Goal: Transaction & Acquisition: Purchase product/service

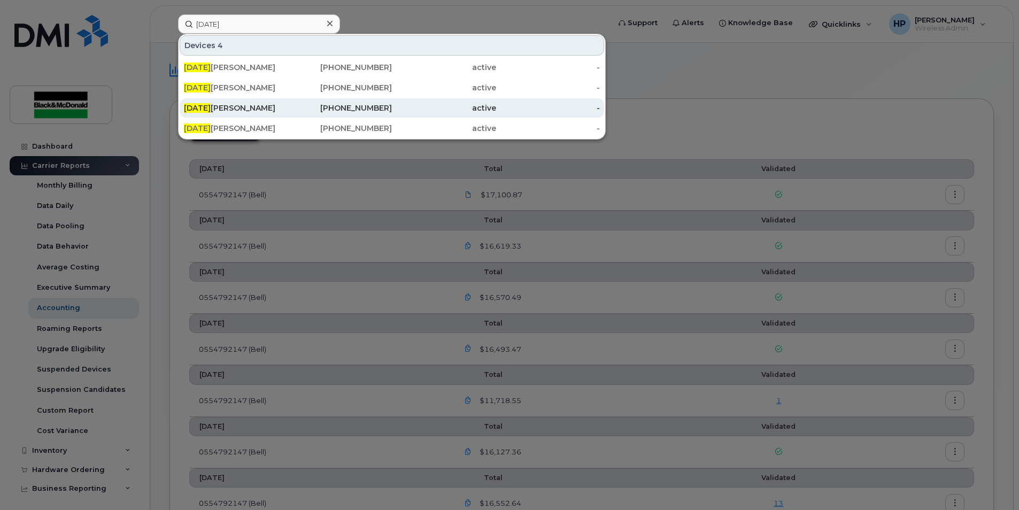
type input "jul"
click at [289, 109] on div "416-676-3156" at bounding box center [340, 108] width 104 height 11
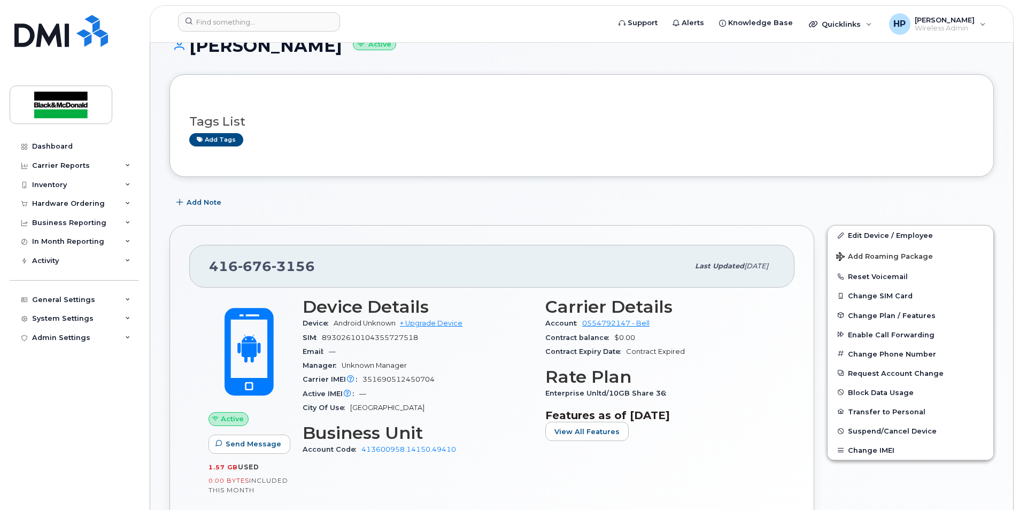
scroll to position [160, 0]
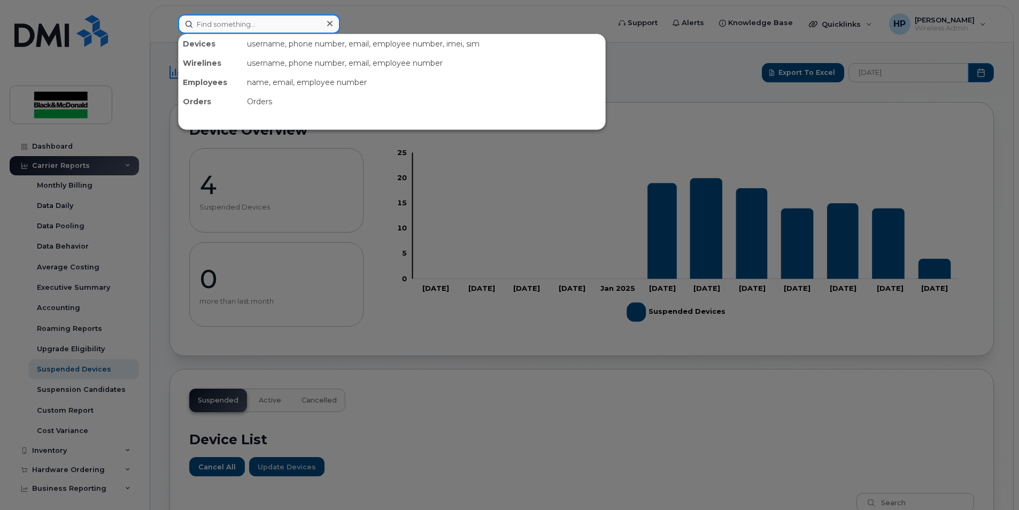
click at [257, 22] on input at bounding box center [259, 23] width 162 height 19
click at [199, 22] on input at bounding box center [259, 23] width 162 height 19
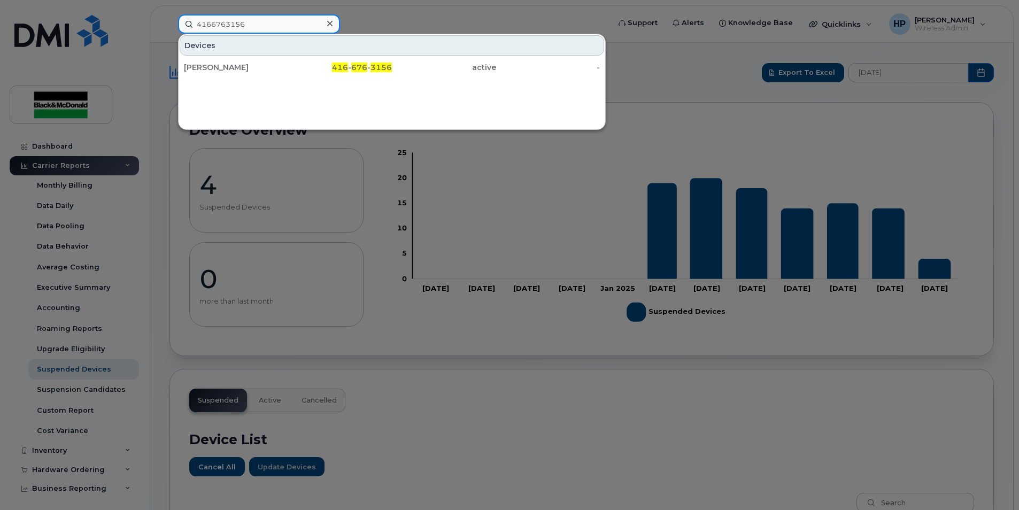
type input "4166763156"
click at [282, 56] on div "Devices JULIANNA ROBAZZA 416 - 676 - 3156 active -" at bounding box center [392, 56] width 427 height 44
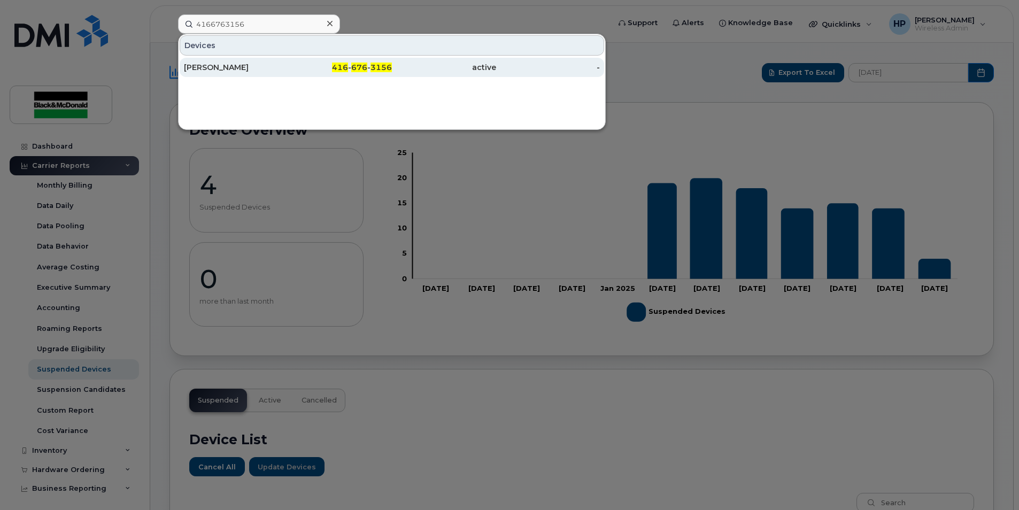
click at [288, 60] on div "[PERSON_NAME]" at bounding box center [340, 67] width 104 height 19
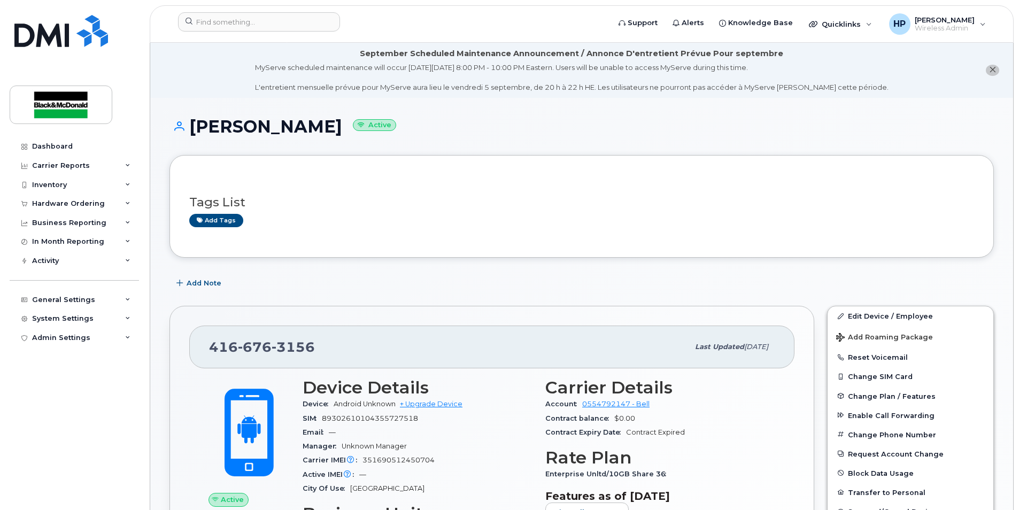
scroll to position [53, 0]
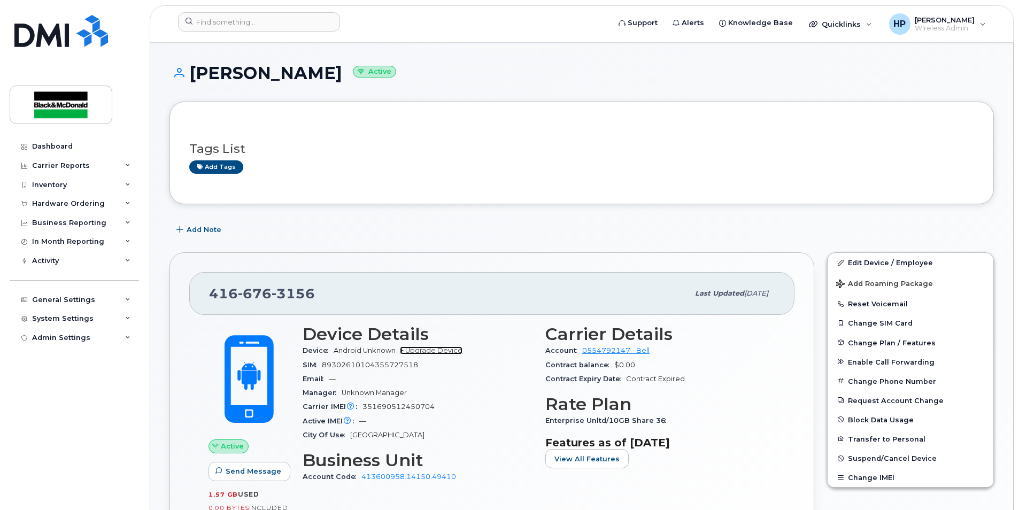
click at [439, 348] on link "+ Upgrade Device" at bounding box center [431, 350] width 63 height 8
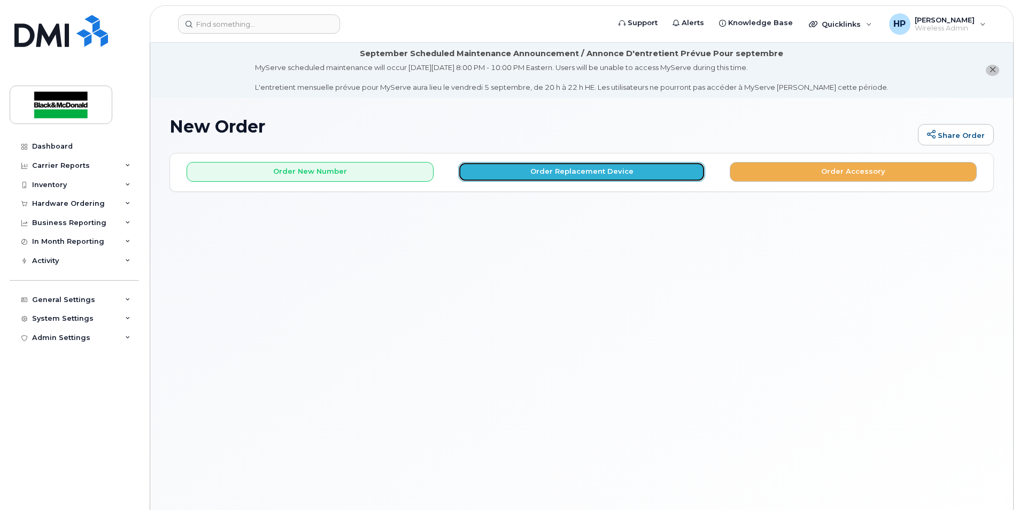
click at [563, 169] on button "Order Replacement Device" at bounding box center [581, 172] width 247 height 20
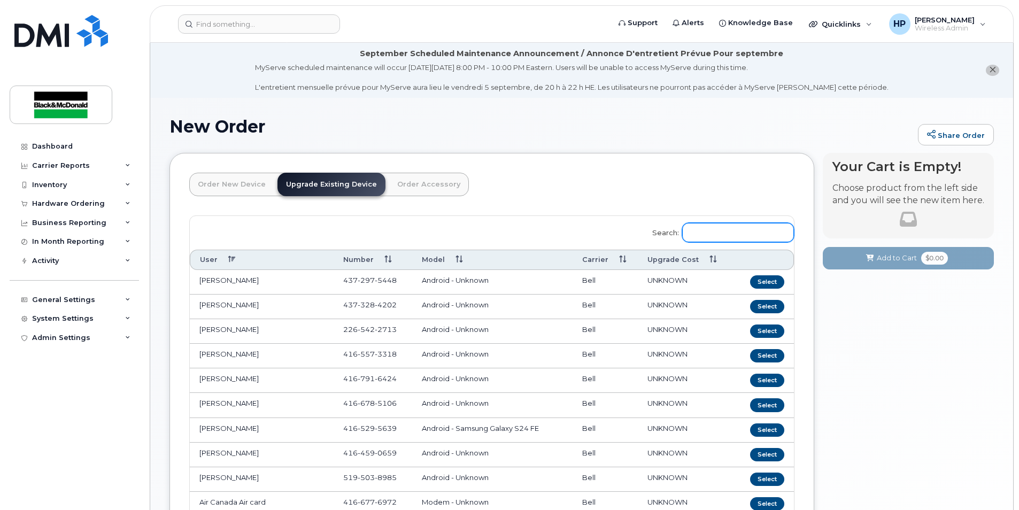
click at [725, 234] on input "Search:" at bounding box center [738, 232] width 112 height 19
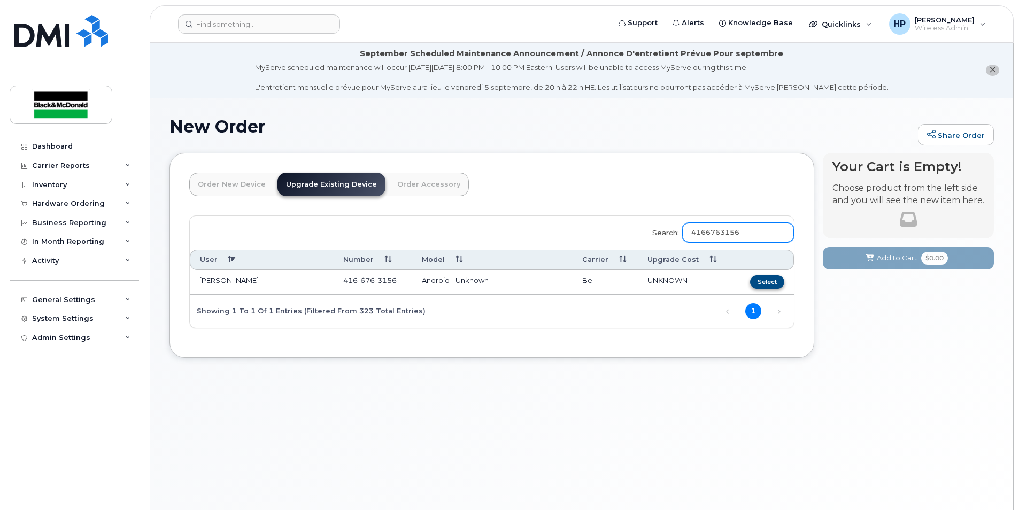
type input "4166763156"
click at [773, 280] on button "Select" at bounding box center [767, 281] width 34 height 13
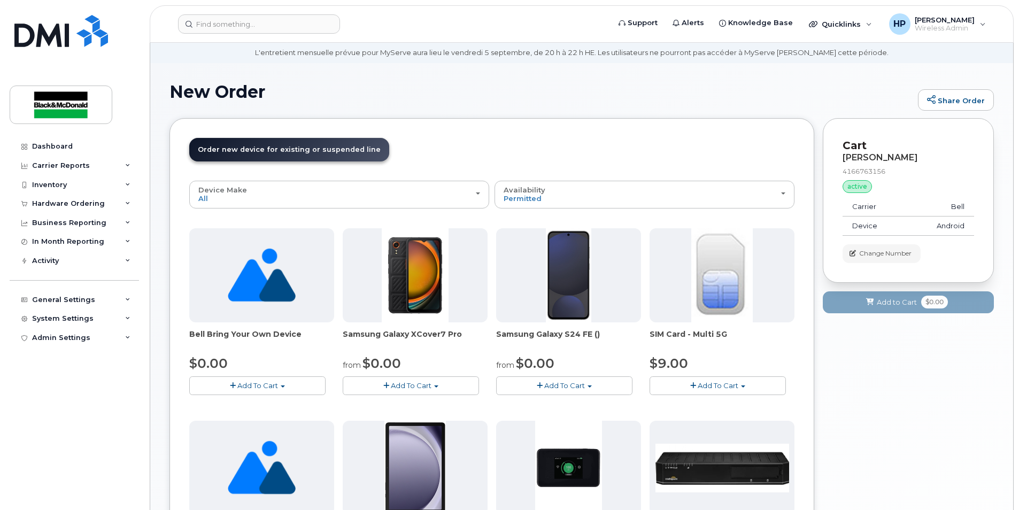
scroll to position [53, 0]
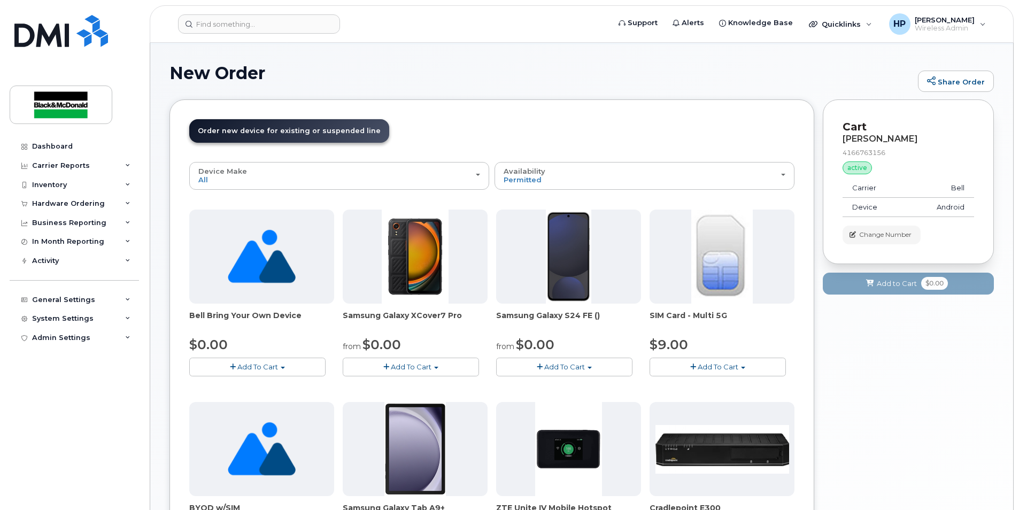
click at [567, 362] on button "Add To Cart" at bounding box center [564, 367] width 136 height 19
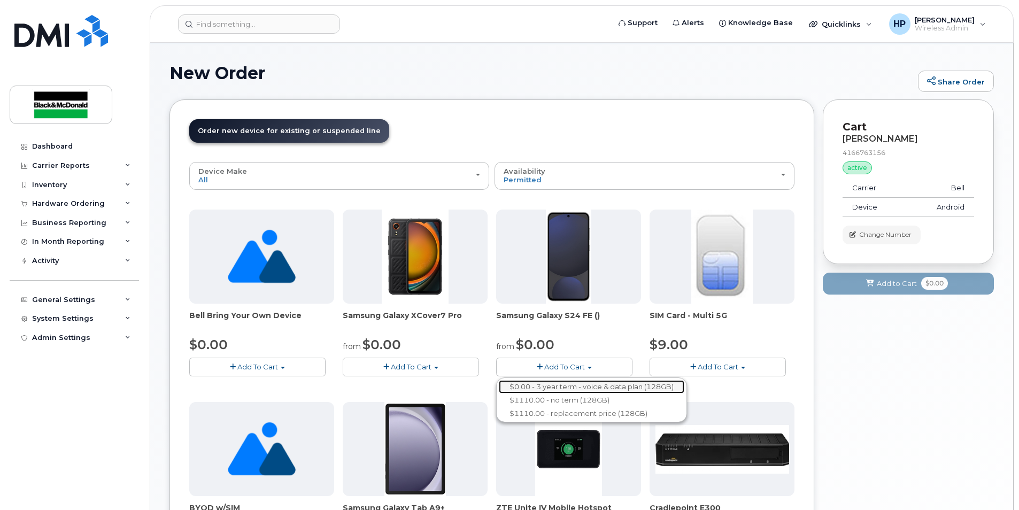
click at [547, 389] on link "$0.00 - 3 year term - voice & data plan (128GB)" at bounding box center [592, 386] width 186 height 13
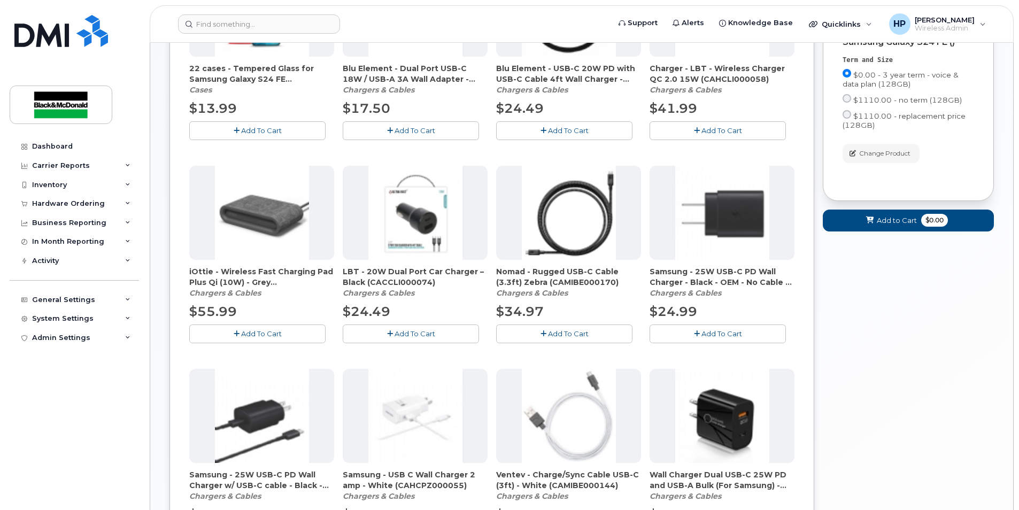
scroll to position [321, 0]
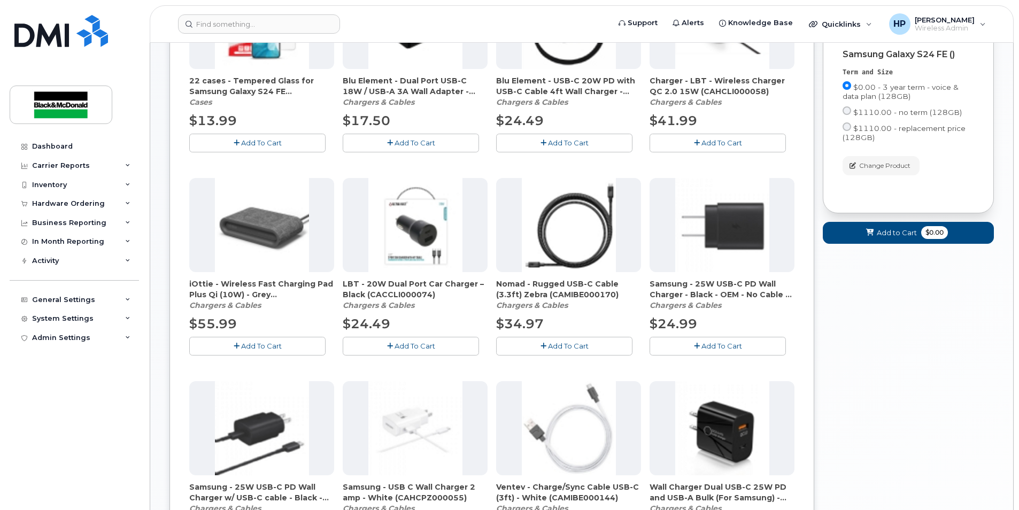
click at [710, 348] on span "Add To Cart" at bounding box center [721, 346] width 41 height 9
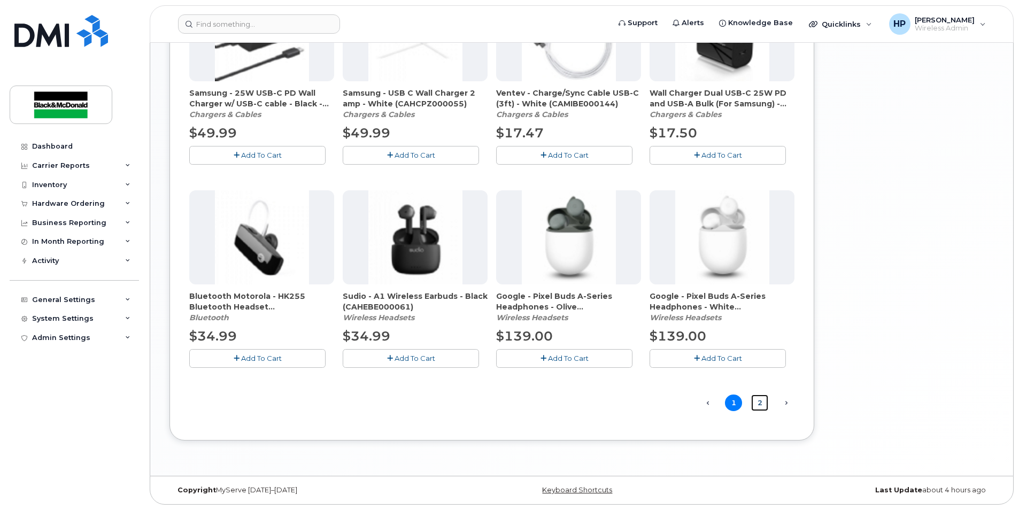
click at [760, 410] on link "2" at bounding box center [759, 403] width 17 height 17
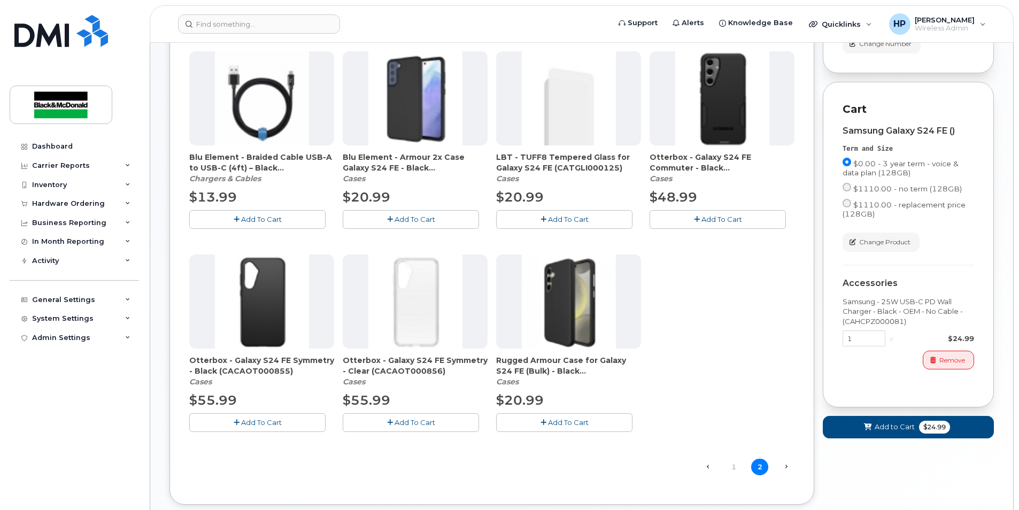
click at [558, 422] on span "Add To Cart" at bounding box center [568, 422] width 41 height 9
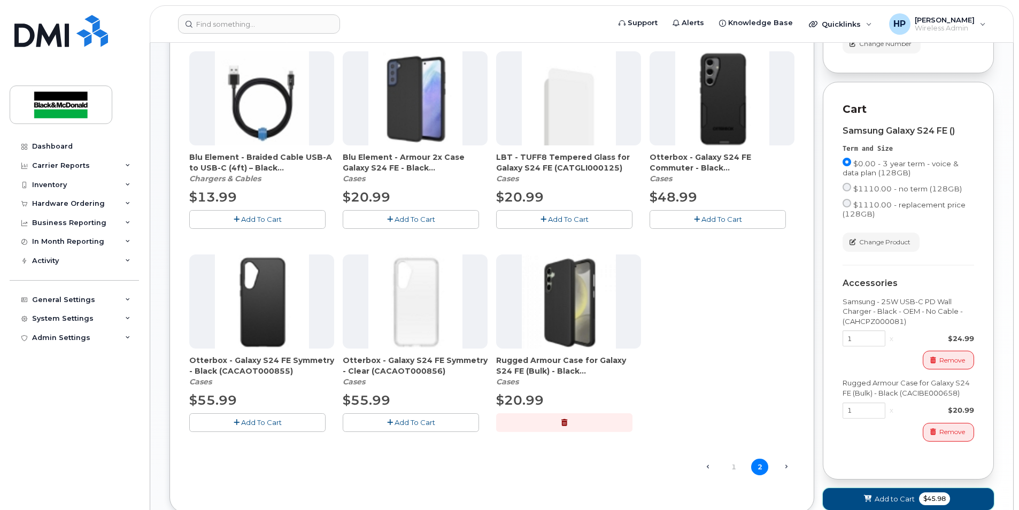
click at [903, 497] on span "Add to Cart" at bounding box center [895, 499] width 40 height 10
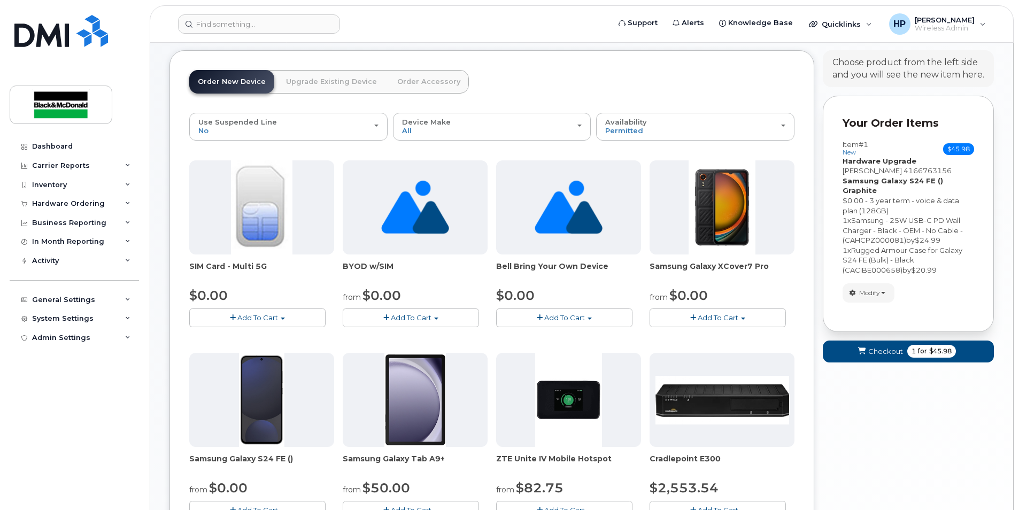
scroll to position [92, 0]
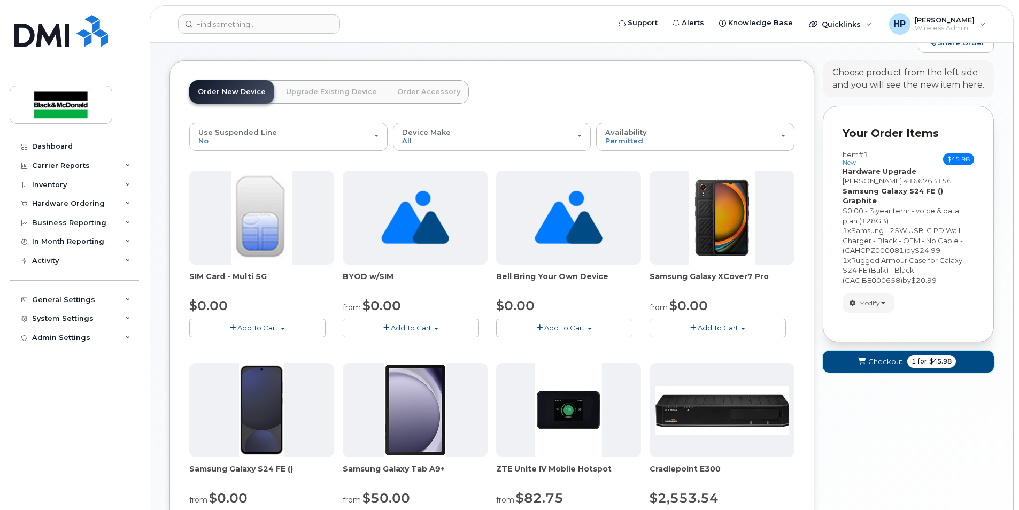
click at [885, 357] on span "Checkout" at bounding box center [885, 362] width 35 height 10
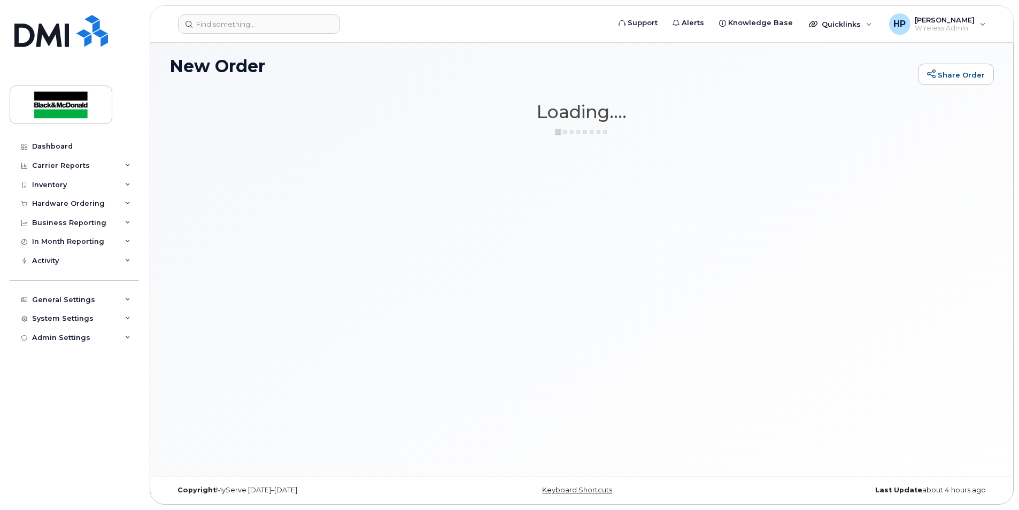
scroll to position [60, 0]
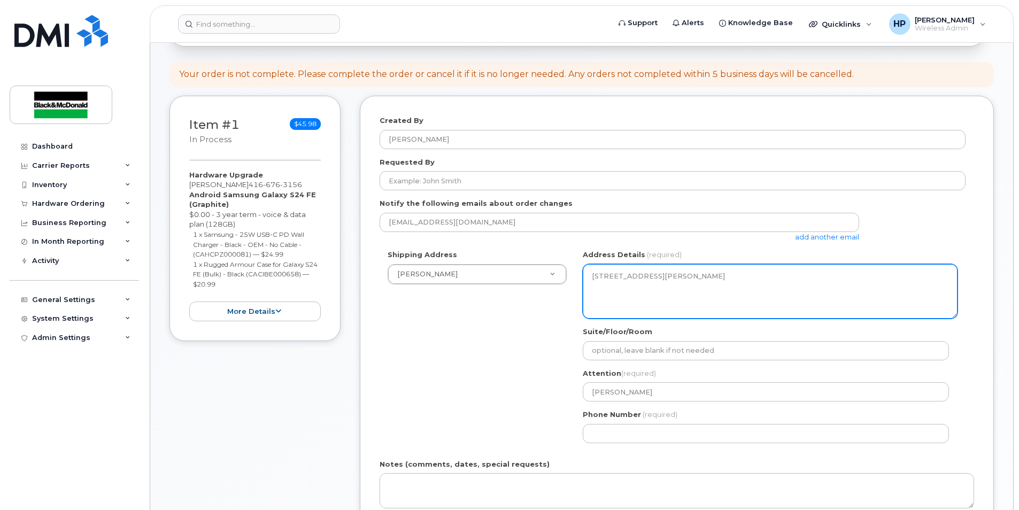
scroll to position [160, 0]
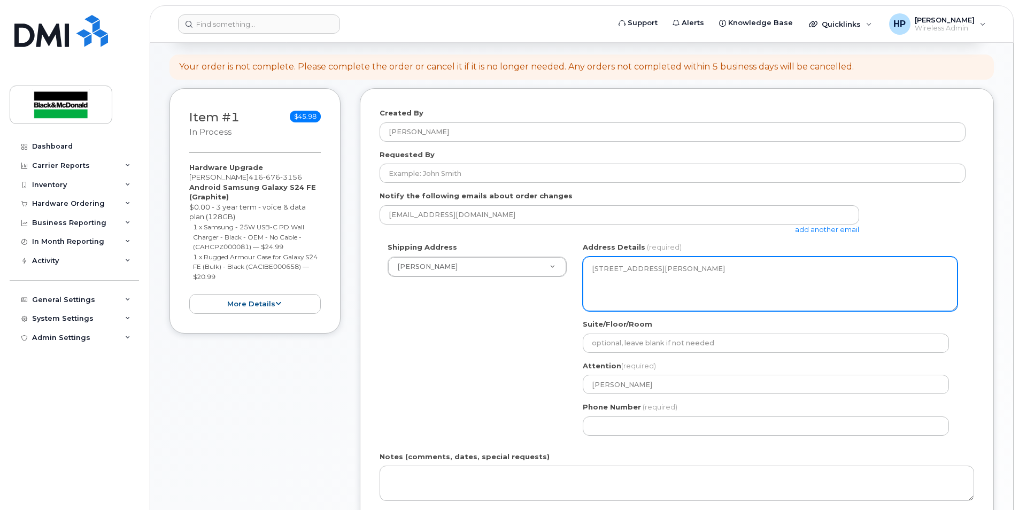
click at [689, 294] on textarea "75 Commerce Valley Dr E Thornhill Ontario L3T 7N9" at bounding box center [770, 284] width 375 height 55
click at [698, 285] on textarea "75 Commerce Valley Dr E Thornhill Ontario L3T 7N9" at bounding box center [770, 284] width 375 height 55
drag, startPoint x: 685, startPoint y: 282, endPoint x: 594, endPoint y: 272, distance: 91.5
click at [594, 272] on textarea "75 Commerce Valley Dr E Thornhill Ontario L3T 7N9" at bounding box center [770, 284] width 375 height 55
drag, startPoint x: 698, startPoint y: 277, endPoint x: 584, endPoint y: 264, distance: 114.6
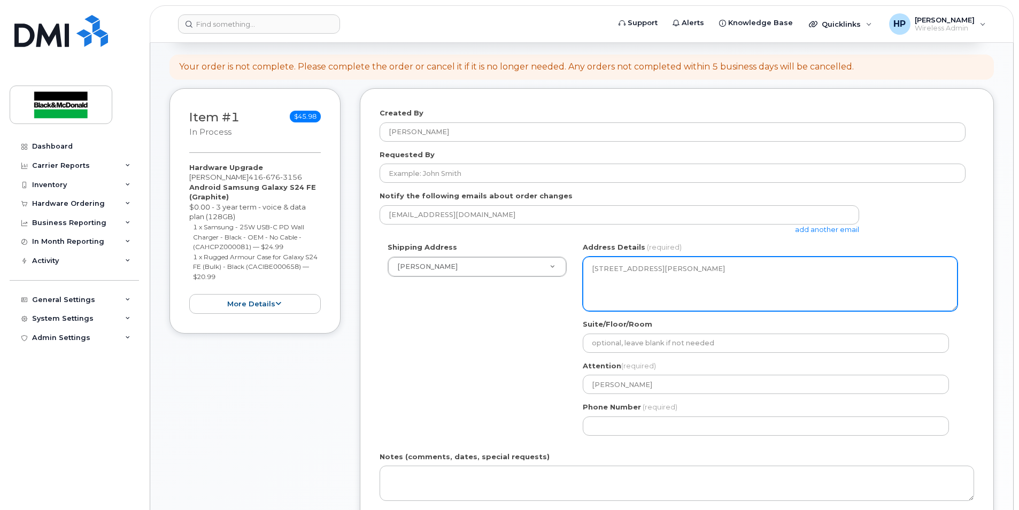
click at [584, 264] on textarea "75 Commerce Valley Dr E Thornhill Ontario L3T 7N9" at bounding box center [770, 284] width 375 height 55
drag, startPoint x: 584, startPoint y: 264, endPoint x: 682, endPoint y: 283, distance: 100.2
click at [681, 284] on textarea "75 Commerce Valley Dr E Thornhill Ontario L3T 7N9" at bounding box center [770, 284] width 375 height 55
drag, startPoint x: 690, startPoint y: 282, endPoint x: 622, endPoint y: 279, distance: 67.9
click at [622, 279] on textarea "75 Commerce Valley Dr E Thornhill Ontario L3T 7N9" at bounding box center [770, 284] width 375 height 55
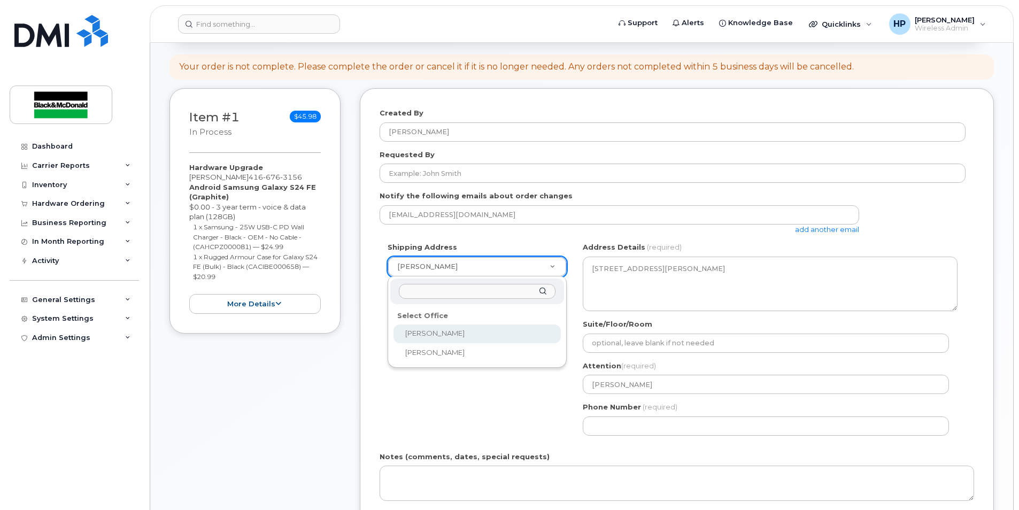
select select
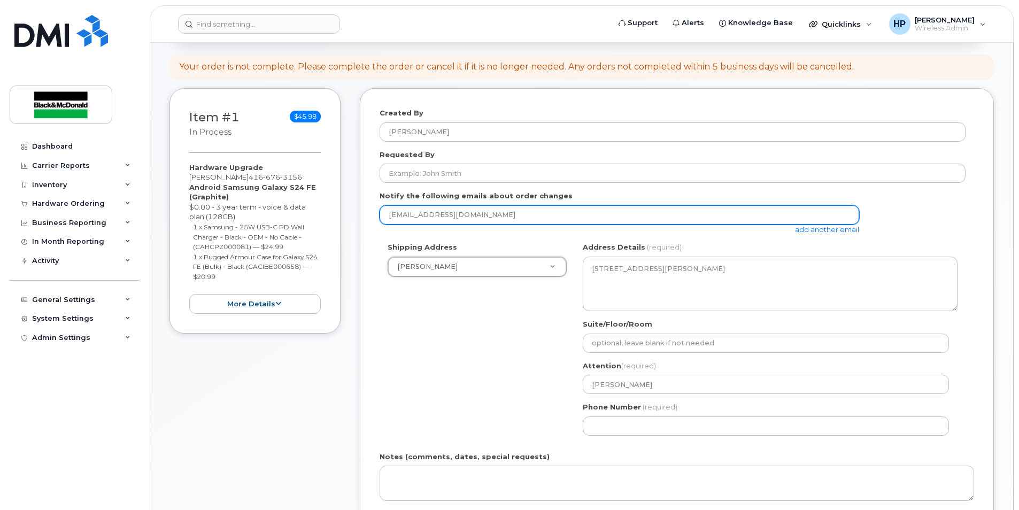
click at [427, 208] on input "[EMAIL_ADDRESS][DOMAIN_NAME]" at bounding box center [620, 214] width 480 height 19
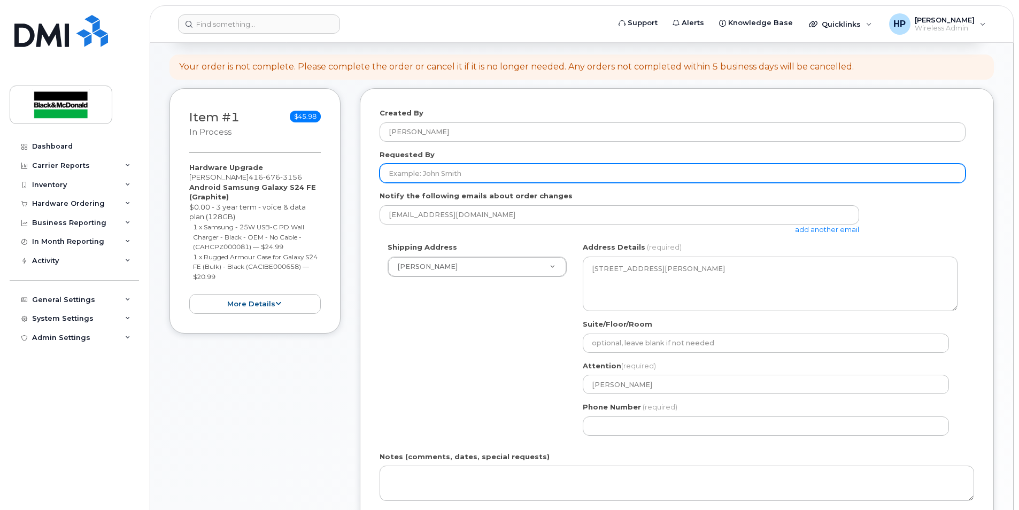
click at [414, 168] on input "Requested By" at bounding box center [673, 173] width 586 height 19
click at [443, 169] on input "Requested By" at bounding box center [673, 173] width 586 height 19
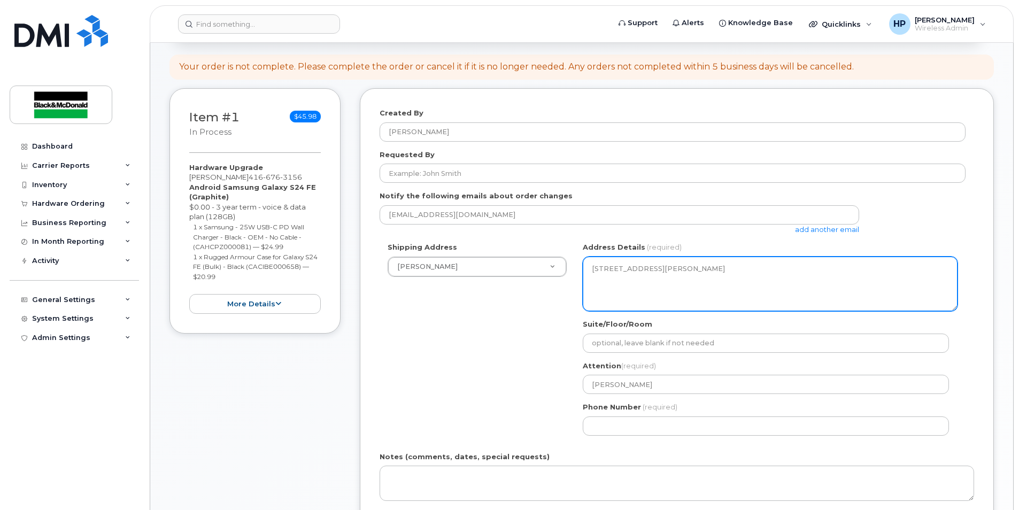
click at [692, 294] on textarea "75 Commerce Valley Dr E Thornhill Ontario L3T 7N9" at bounding box center [770, 284] width 375 height 55
click at [689, 285] on textarea "75 Commerce Valley Dr E Thornhill Ontario L3T 7N9" at bounding box center [770, 284] width 375 height 55
click at [689, 284] on textarea "75 Commerce Valley Dr E Thornhill Ontario L3T 7N9" at bounding box center [770, 284] width 375 height 55
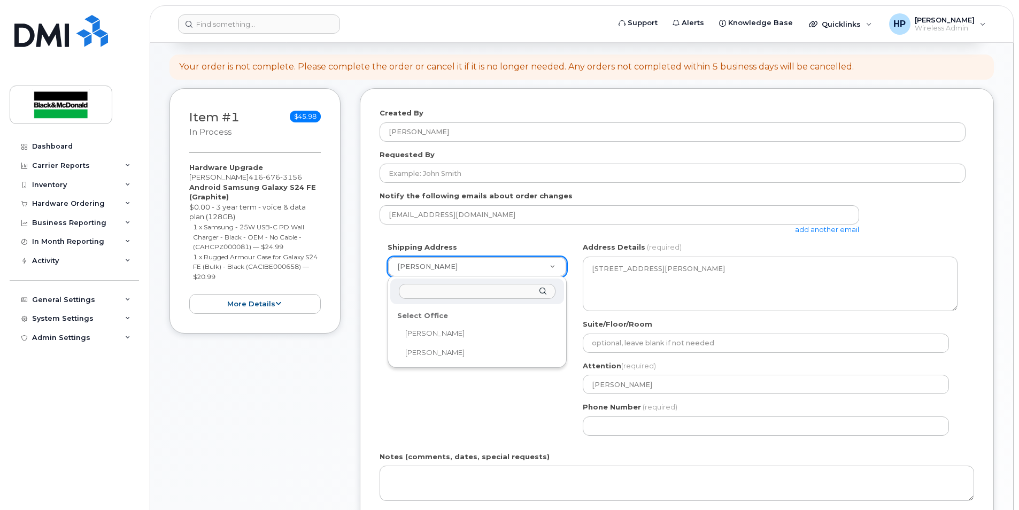
click at [444, 314] on div "Select Office" at bounding box center [476, 315] width 167 height 17
click at [522, 288] on input "text" at bounding box center [477, 292] width 157 height 16
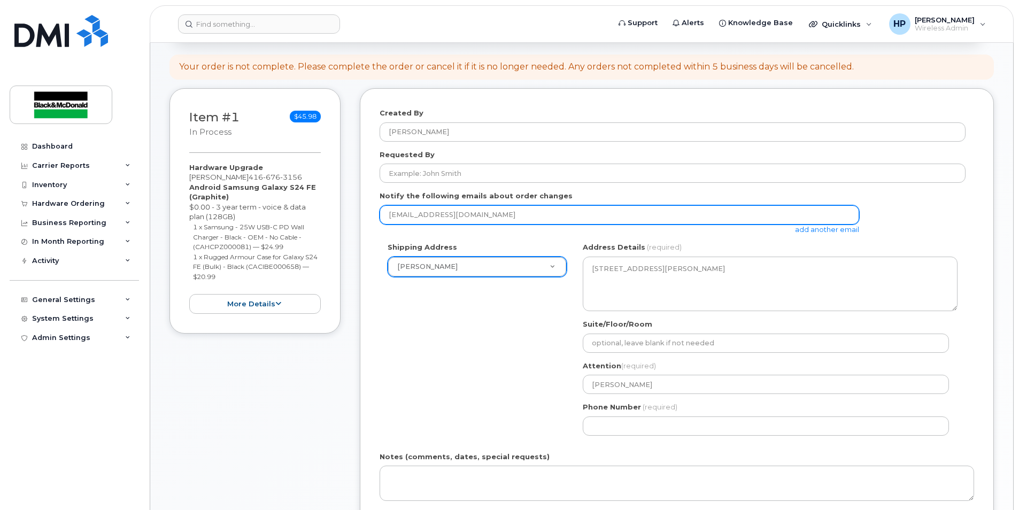
click at [524, 214] on input "hapatel@blackandmcdonald.com" at bounding box center [620, 214] width 480 height 19
click at [573, 215] on input "hapatel@blackandmcdonald.com" at bounding box center [620, 214] width 480 height 19
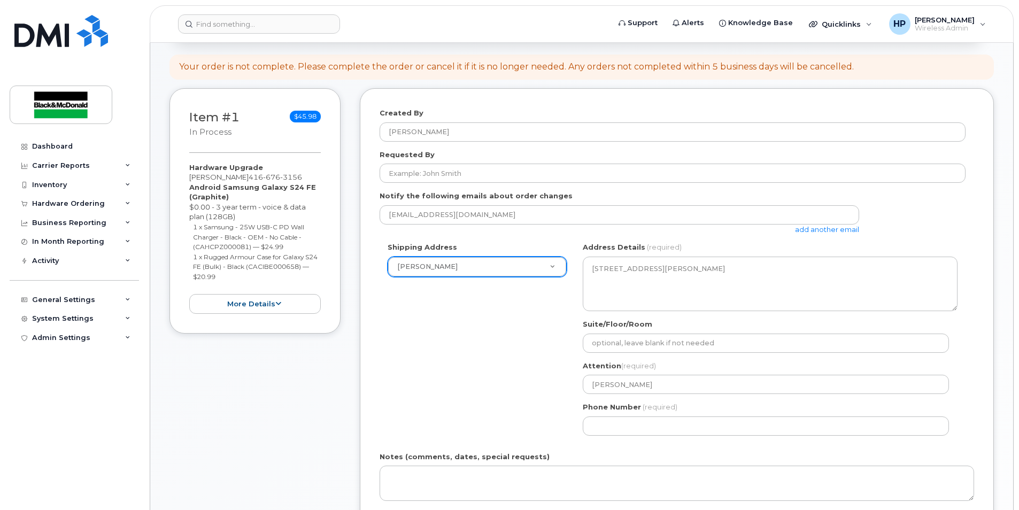
click at [705, 227] on div "hapatel@blackandmcdonald.com add another email" at bounding box center [624, 219] width 488 height 29
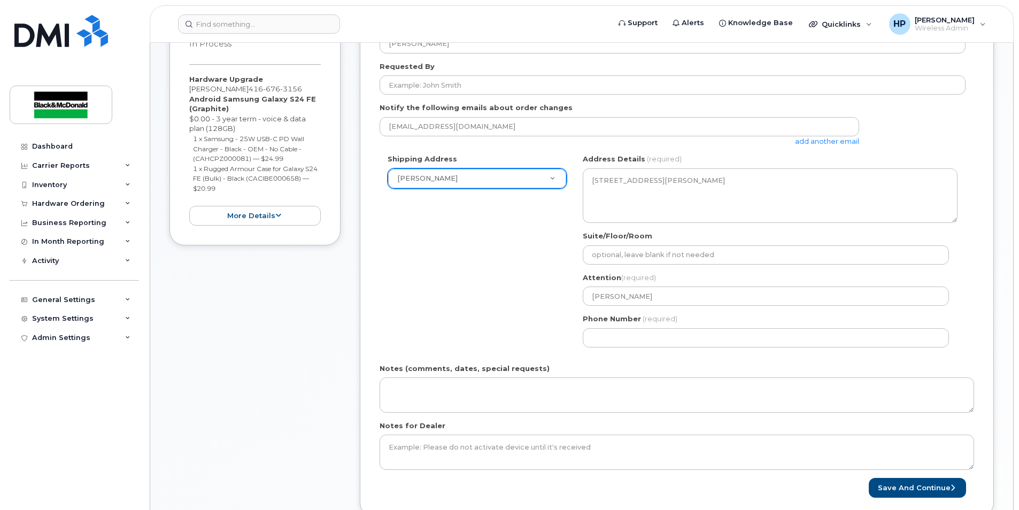
scroll to position [267, 0]
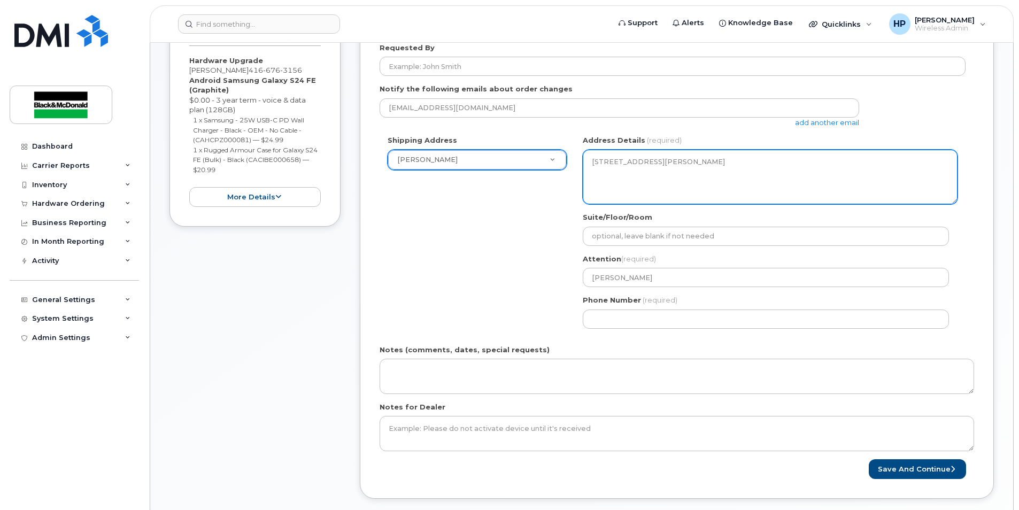
click at [688, 180] on textarea "75 Commerce Valley Dr E Thornhill Ontario L3T 7N9" at bounding box center [770, 177] width 375 height 55
click at [697, 170] on textarea "75 Commerce Valley Dr E Thornhill Ontario L3T 7N9" at bounding box center [770, 177] width 375 height 55
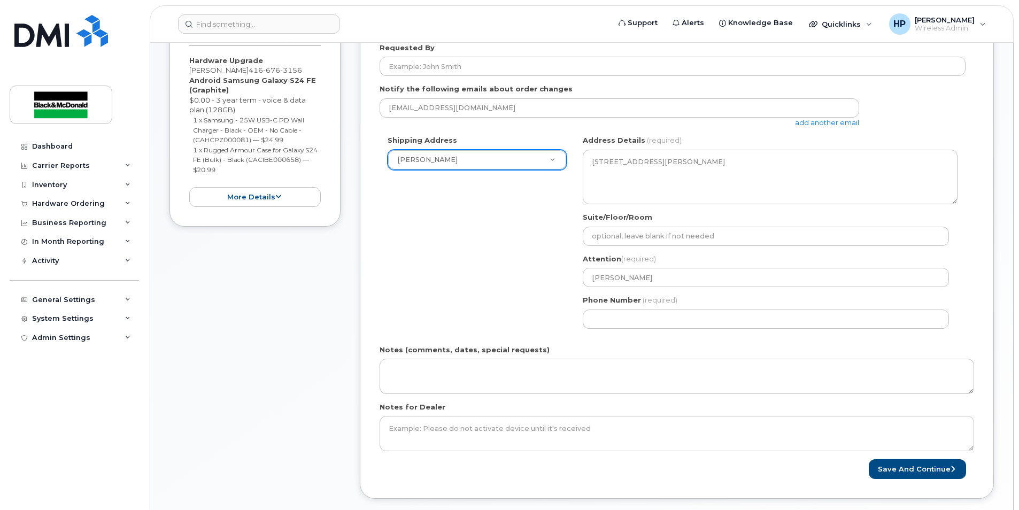
click at [504, 186] on div "Shipping Address Harsh Patel Harsh Patel Tim Bullock ON Thornhill Search your a…" at bounding box center [673, 235] width 586 height 201
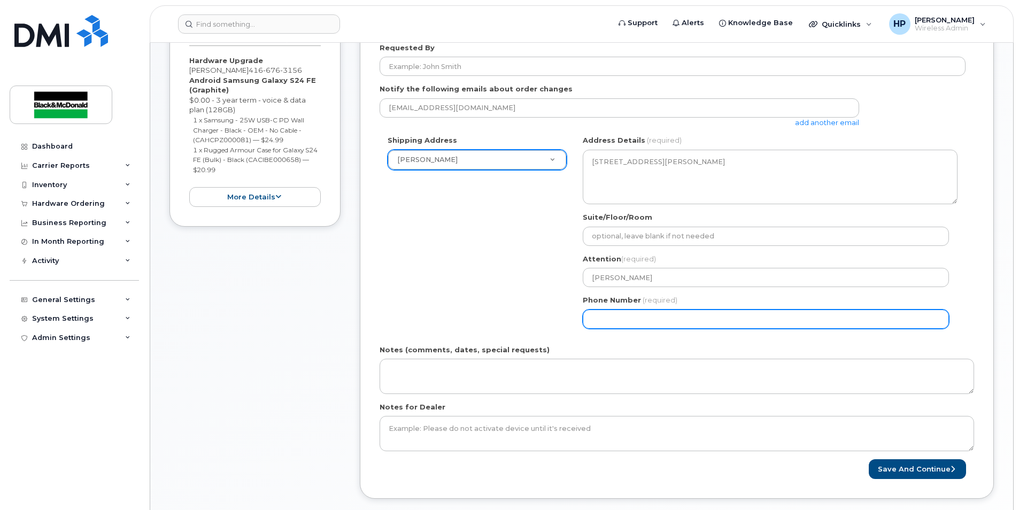
click at [608, 320] on input "Phone Number" at bounding box center [766, 319] width 366 height 19
type input "4163646169"
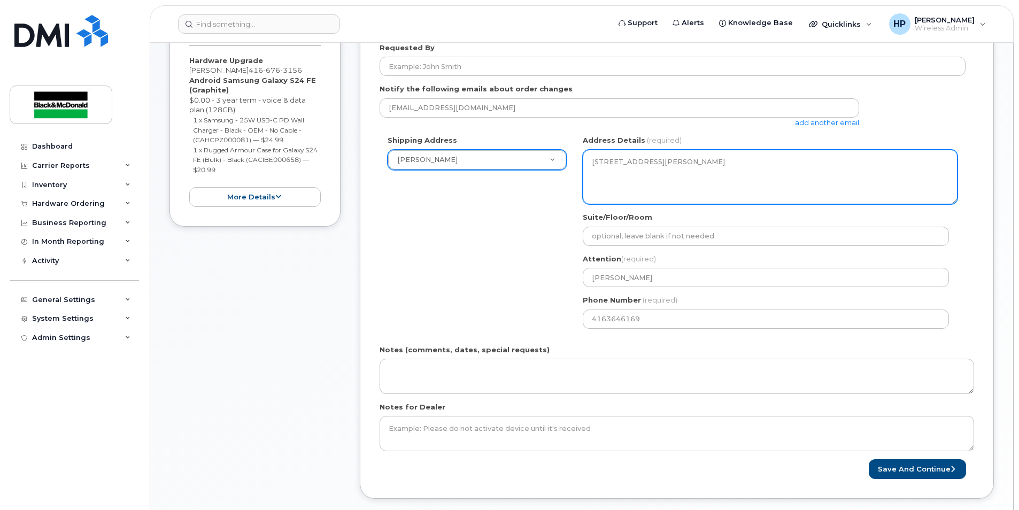
click at [627, 174] on textarea "75 Commerce Valley Dr E Thornhill Ontario L3T 7N9" at bounding box center [770, 177] width 375 height 55
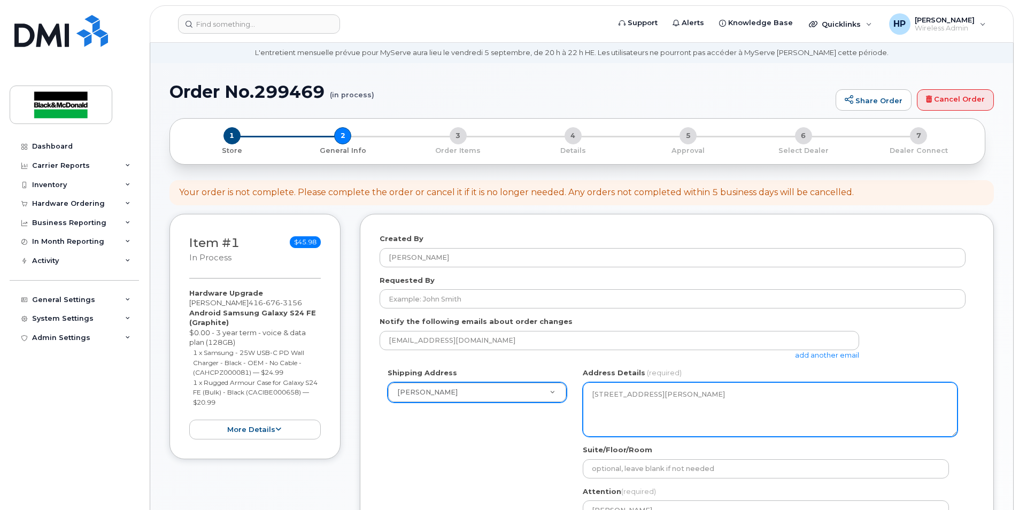
scroll to position [53, 0]
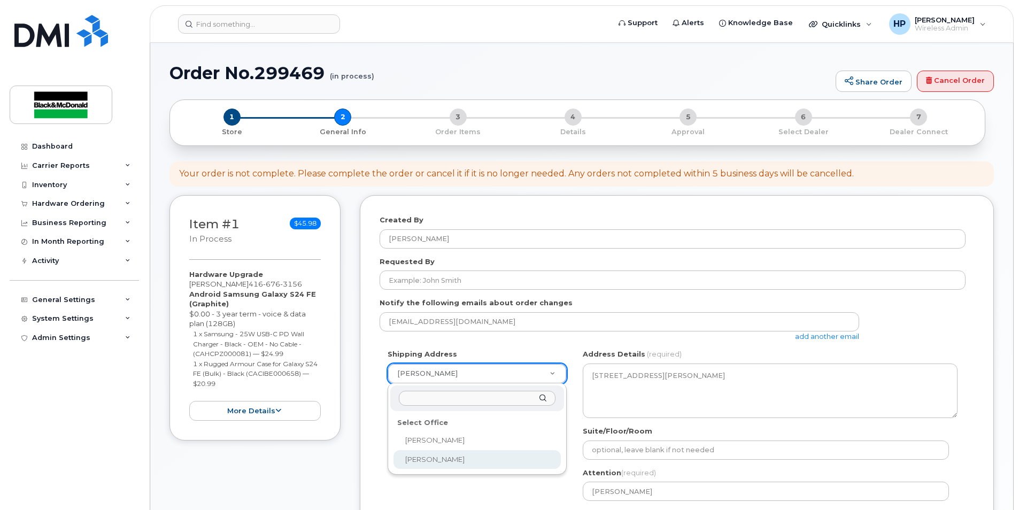
select select
type textarea "205 Martin Grove Rd Etobicoke Ontario M9B 4L2"
type input "Tim Bullock"
select select
type textarea "75 Commerce Valley Dr E Thornhill Ontario L3T 7N9"
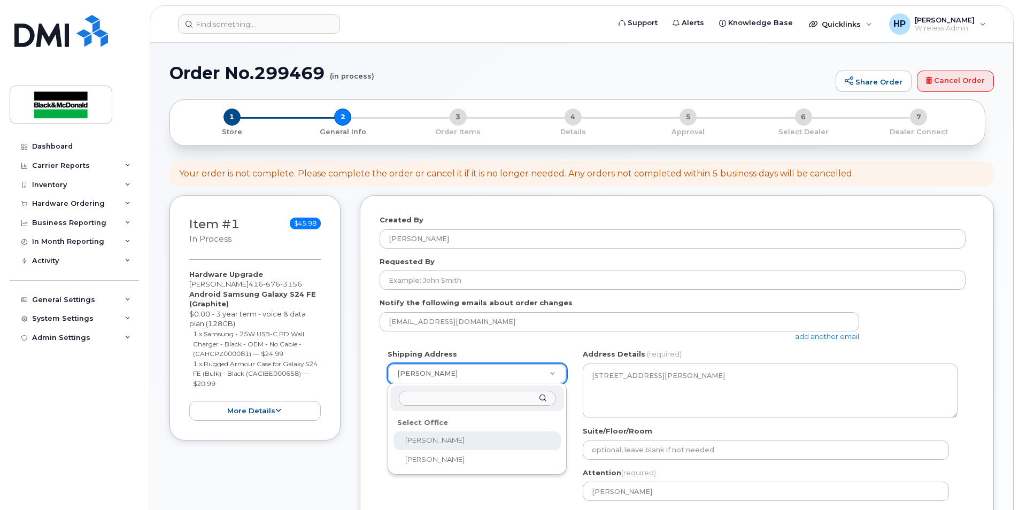
type input "[PERSON_NAME]"
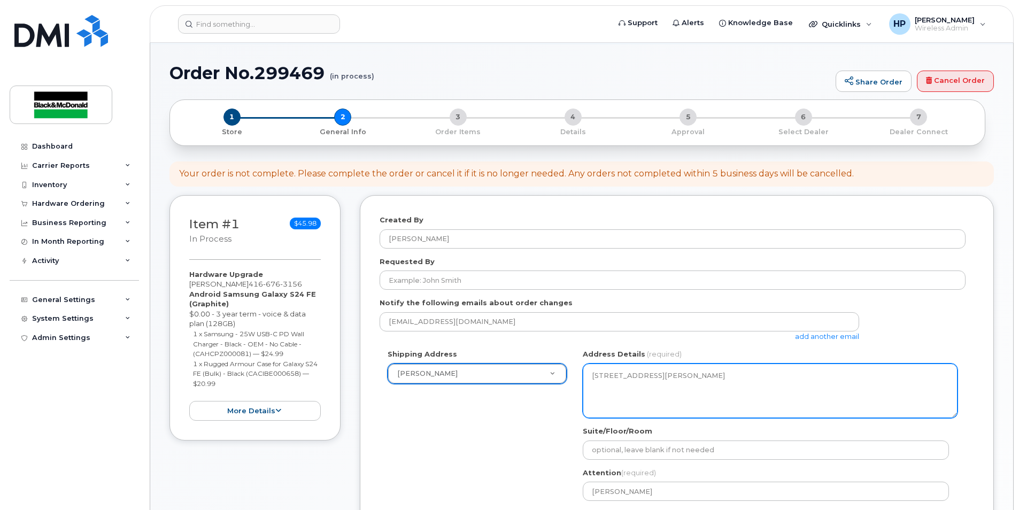
click at [685, 391] on textarea "75 Commerce Valley Dr E Thornhill Ontario L3T 7N9" at bounding box center [770, 391] width 375 height 55
click at [684, 391] on textarea "75 Commerce Valley Dr E Thornhill Ontario L3T 7N9" at bounding box center [770, 391] width 375 height 55
click at [683, 388] on textarea "75 Commerce Valley Dr E Thornhill Ontario L3T 7N9" at bounding box center [770, 391] width 375 height 55
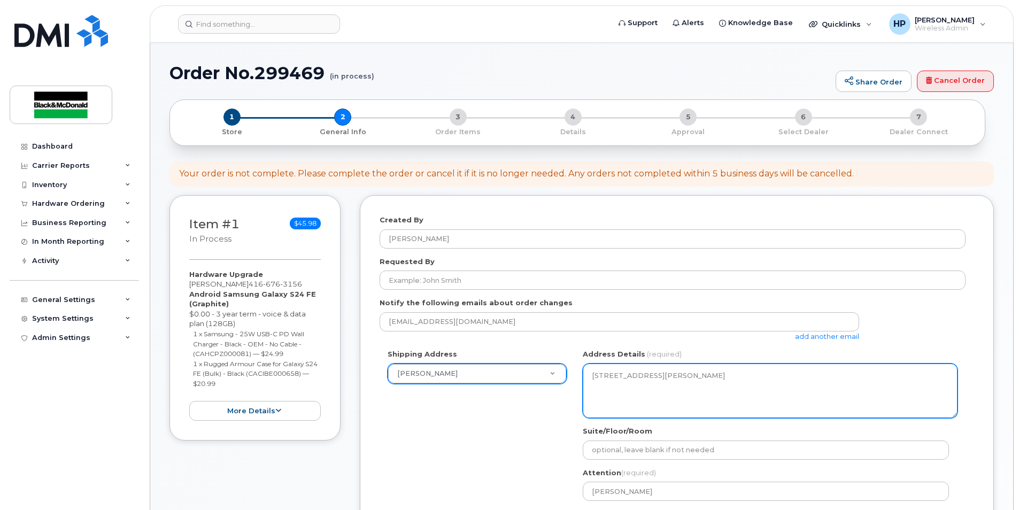
click at [683, 387] on textarea "75 Commerce Valley Dr E Thornhill Ontario L3T 7N9" at bounding box center [770, 391] width 375 height 55
drag, startPoint x: 594, startPoint y: 375, endPoint x: 689, endPoint y: 400, distance: 98.4
click at [689, 401] on textarea "75 Commerce Valley Dr E Thornhill Ontario L3T 7N9" at bounding box center [770, 391] width 375 height 55
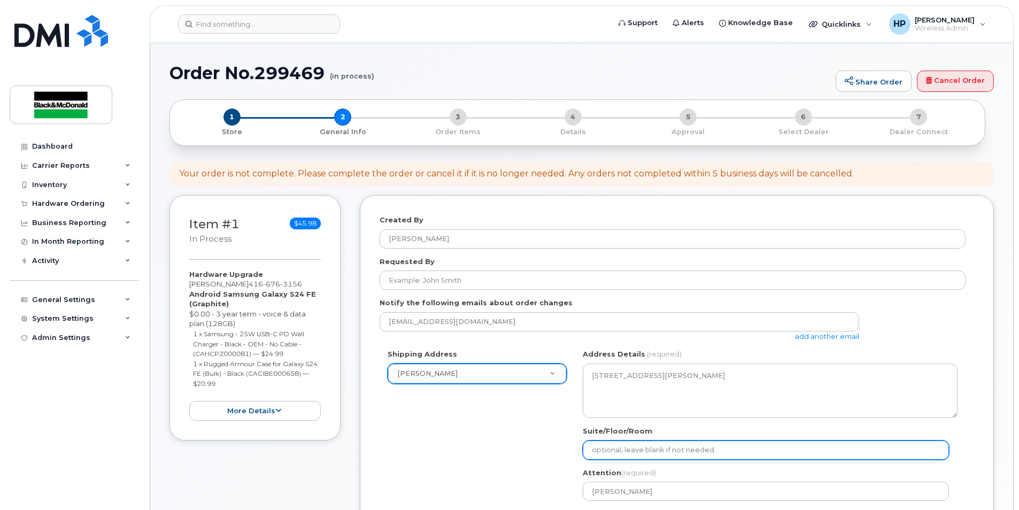
drag, startPoint x: 689, startPoint y: 400, endPoint x: 649, endPoint y: 448, distance: 62.2
click at [649, 448] on input "Suite/Floor/Room" at bounding box center [766, 450] width 366 height 19
select select
type input "9"
select select
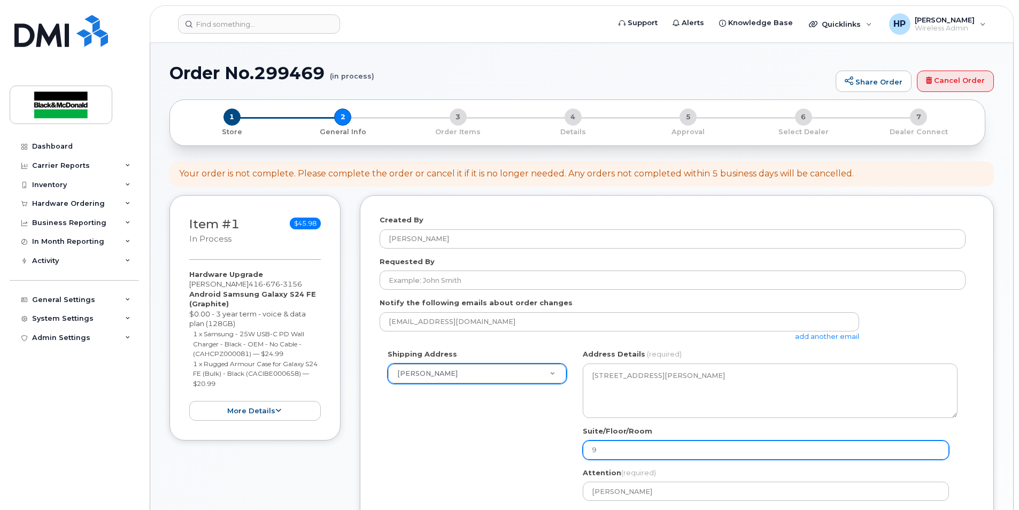
type input "96"
select select
type input "9"
select select
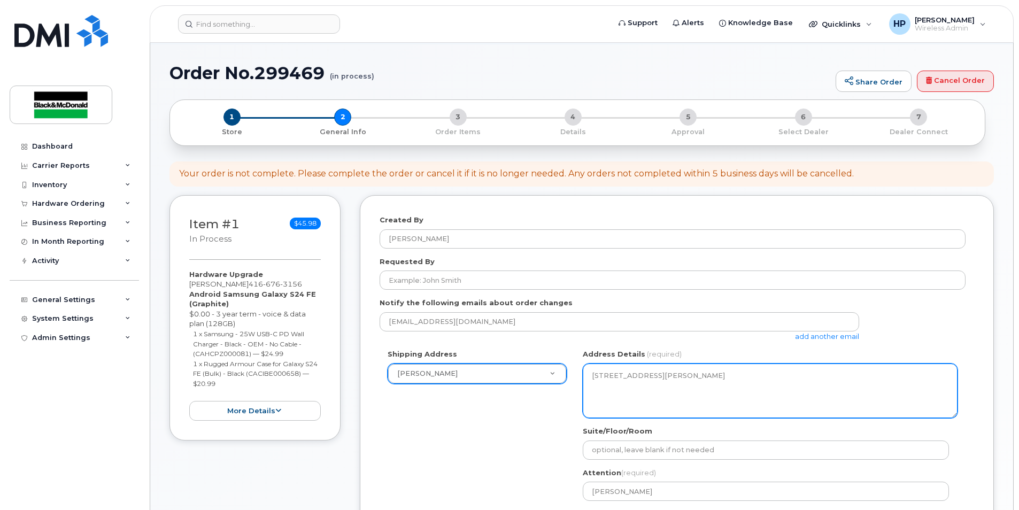
click at [694, 392] on textarea "75 Commerce Valley Dr E Thornhill Ontario L3T 7N9" at bounding box center [770, 391] width 375 height 55
click at [694, 385] on textarea "75 Commerce Valley Dr E Thornhill Ontario L3T 7N9" at bounding box center [770, 391] width 375 height 55
drag, startPoint x: 694, startPoint y: 385, endPoint x: 684, endPoint y: 390, distance: 11.5
click at [684, 390] on textarea "75 Commerce Valley Dr E Thornhill Ontario L3T 7N9" at bounding box center [770, 391] width 375 height 55
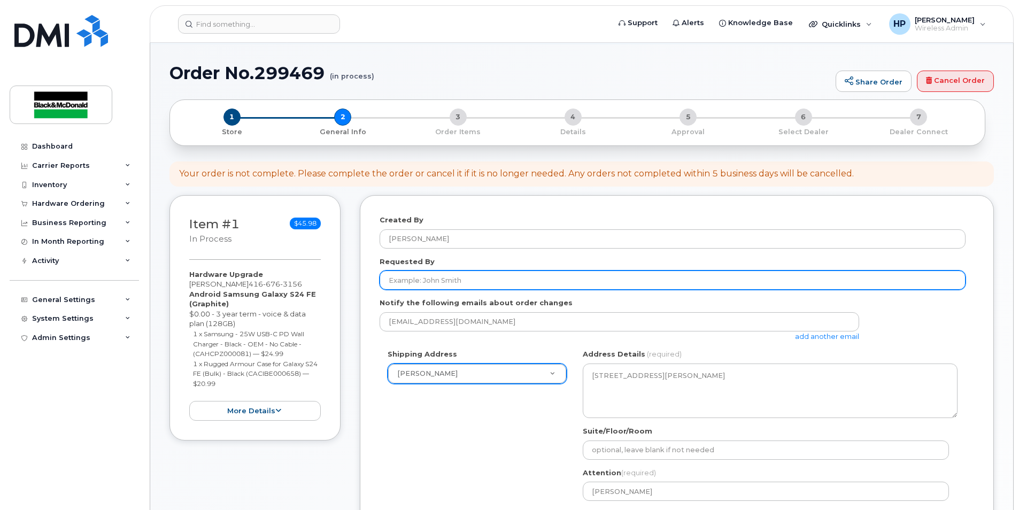
click at [421, 279] on input "Requested By" at bounding box center [673, 280] width 586 height 19
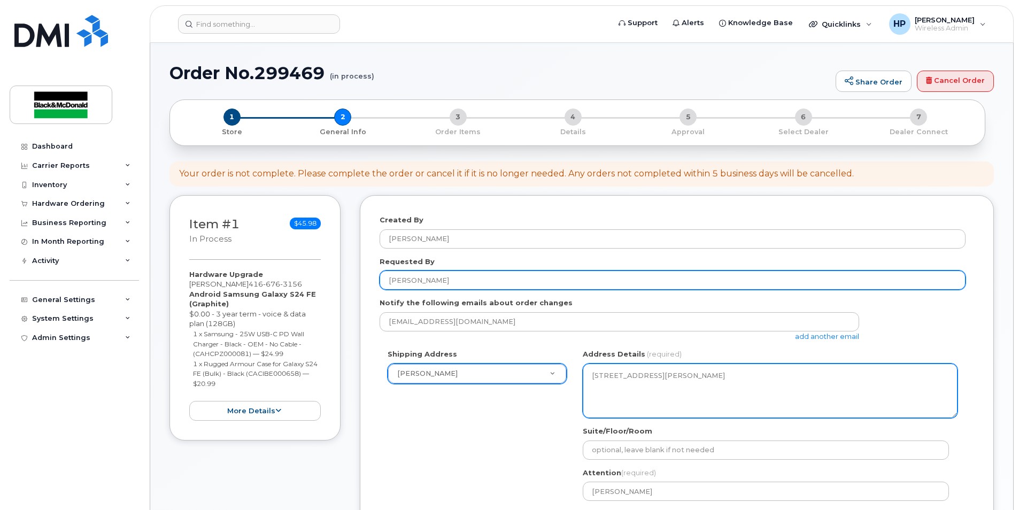
type input "Juliana"
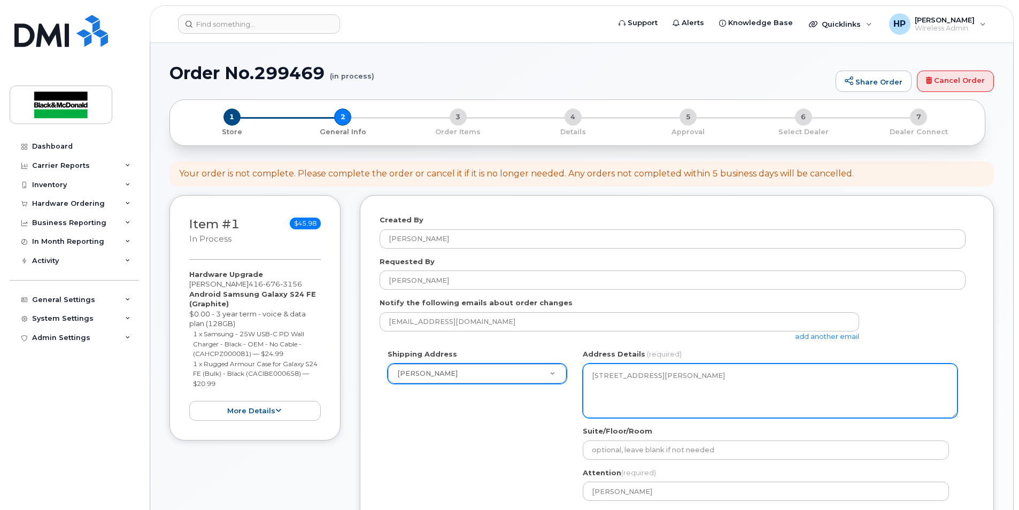
click at [668, 416] on textarea "75 Commerce Valley Dr E Thornhill Ontario L3T 7N9" at bounding box center [770, 391] width 375 height 55
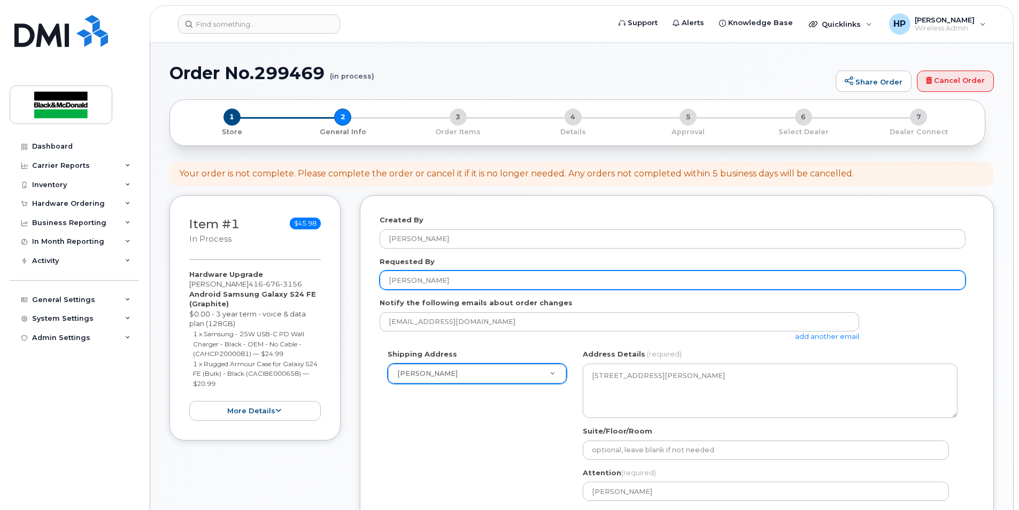
click at [426, 274] on input "Juliana" at bounding box center [673, 280] width 586 height 19
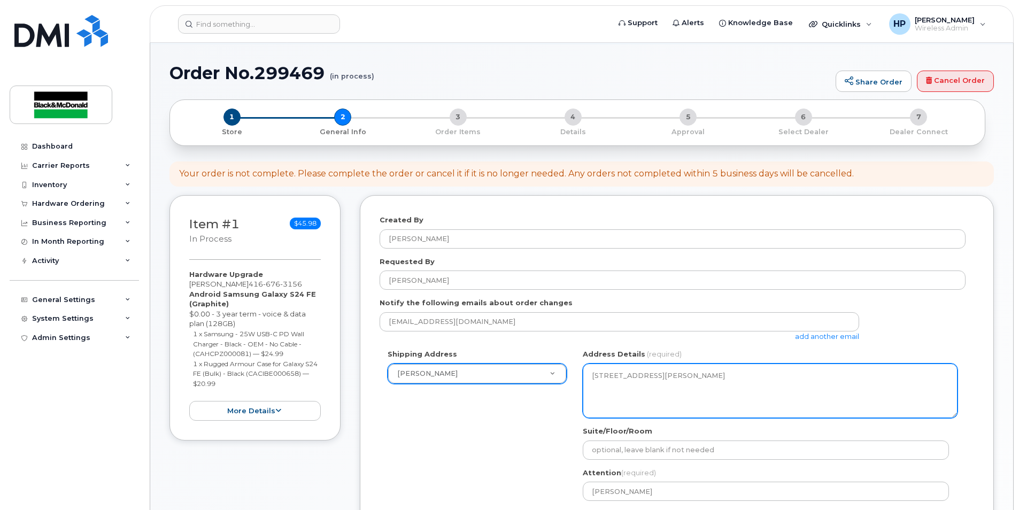
click at [699, 398] on textarea "75 Commerce Valley Dr E Thornhill Ontario L3T 7N9" at bounding box center [770, 391] width 375 height 55
drag, startPoint x: 686, startPoint y: 385, endPoint x: 543, endPoint y: 374, distance: 143.8
click at [543, 374] on div "Shipping Address Harsh Patel Harsh Patel Tim Bullock ON Thornhill Search your a…" at bounding box center [673, 449] width 586 height 201
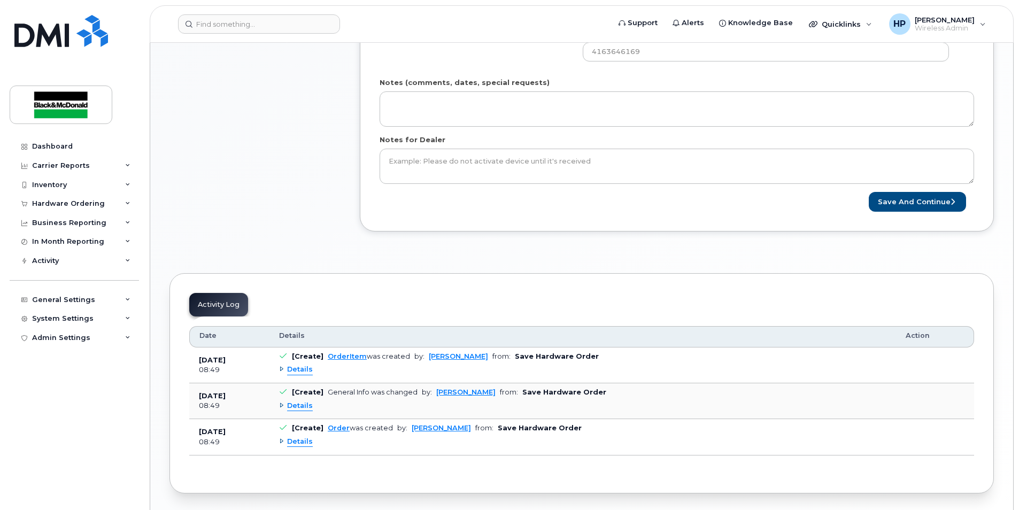
scroll to position [214, 0]
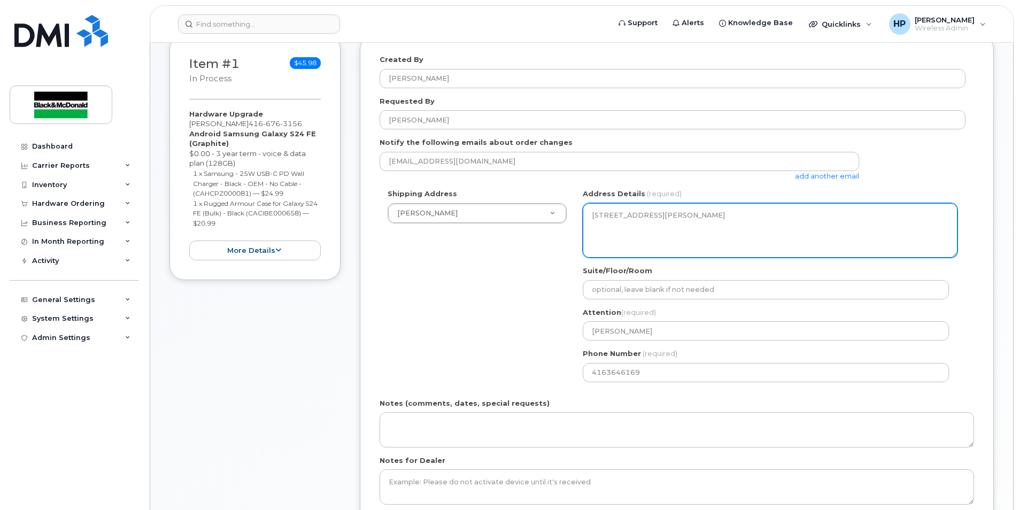
click at [748, 230] on textarea "75 Commerce Valley Dr E Thornhill Ontario L3T 7N9" at bounding box center [770, 230] width 375 height 55
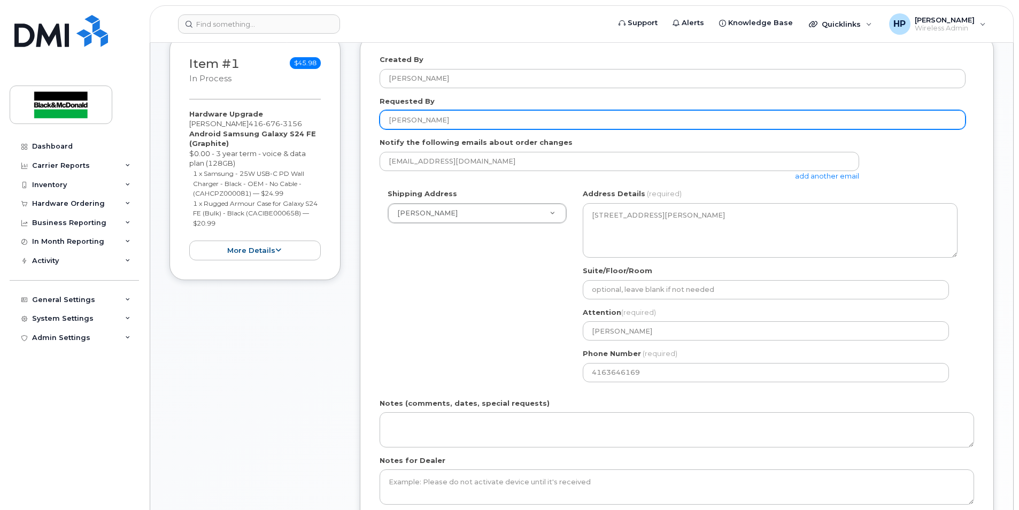
click at [444, 119] on input "Juliana" at bounding box center [673, 119] width 586 height 19
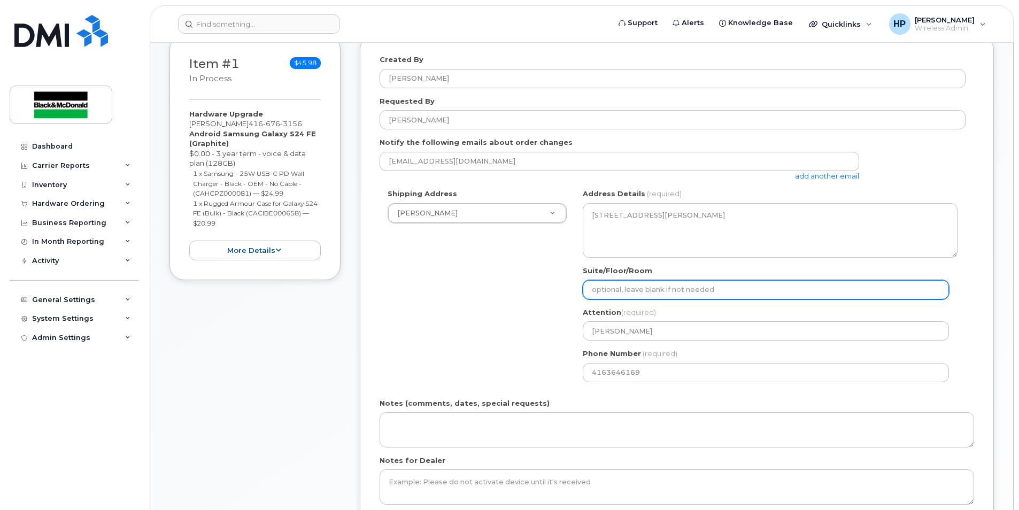
click at [674, 284] on input "Suite/Floor/Room" at bounding box center [766, 289] width 366 height 19
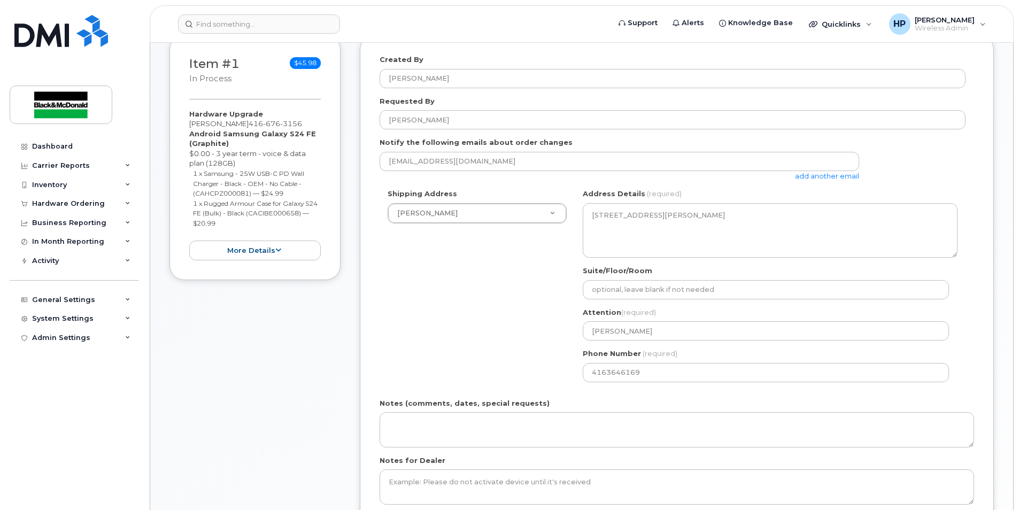
click at [537, 308] on div "Shipping Address Harsh Patel Harsh Patel Tim Bullock ON Thornhill Search your a…" at bounding box center [673, 289] width 586 height 201
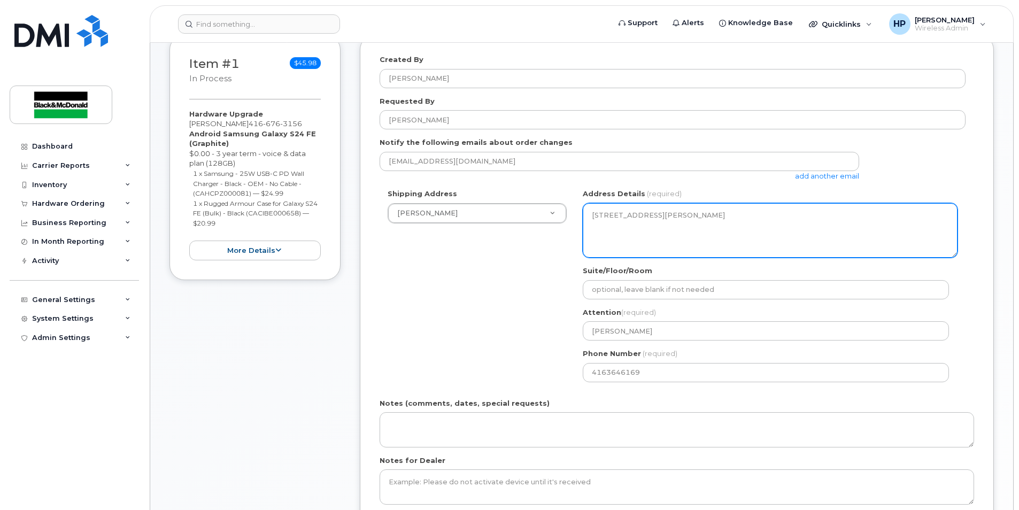
click at [596, 226] on textarea "75 Commerce Valley Dr E Thornhill Ontario L3T 7N9" at bounding box center [770, 230] width 375 height 55
click at [596, 225] on textarea "75 Commerce Valley Dr E Thornhill Ontario L3T 7N9" at bounding box center [770, 230] width 375 height 55
drag, startPoint x: 596, startPoint y: 225, endPoint x: 688, endPoint y: 223, distance: 91.4
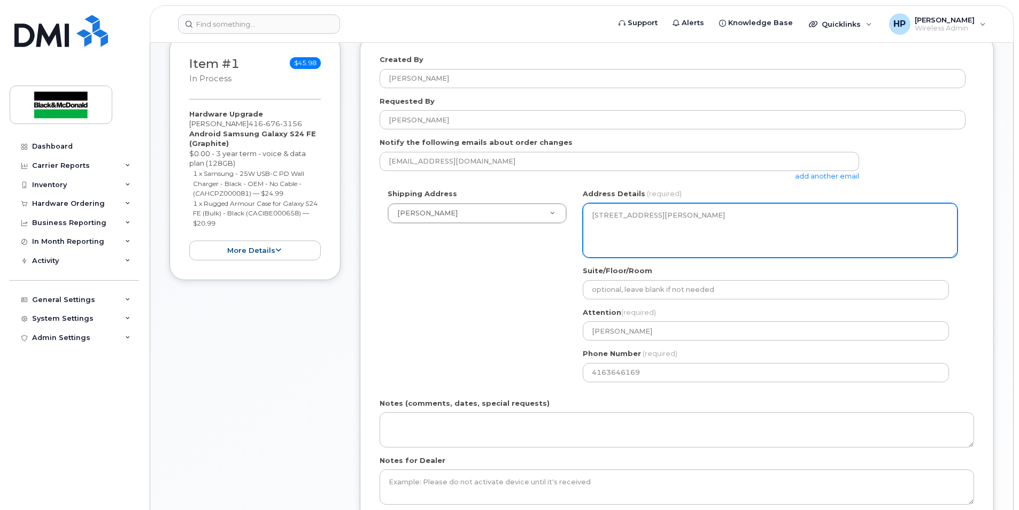
click at [688, 223] on textarea "75 Commerce Valley Dr E Thornhill Ontario L3T 7N9" at bounding box center [770, 230] width 375 height 55
drag, startPoint x: 688, startPoint y: 223, endPoint x: 576, endPoint y: 213, distance: 111.6
click at [576, 213] on div "ON Thornhill Search your address... Manually edit your address Click to search …" at bounding box center [770, 289] width 391 height 201
drag, startPoint x: 576, startPoint y: 213, endPoint x: 605, endPoint y: 215, distance: 28.9
click at [605, 215] on textarea "75 Commerce Valley Dr E Thornhill Ontario L3T 7N9" at bounding box center [770, 230] width 375 height 55
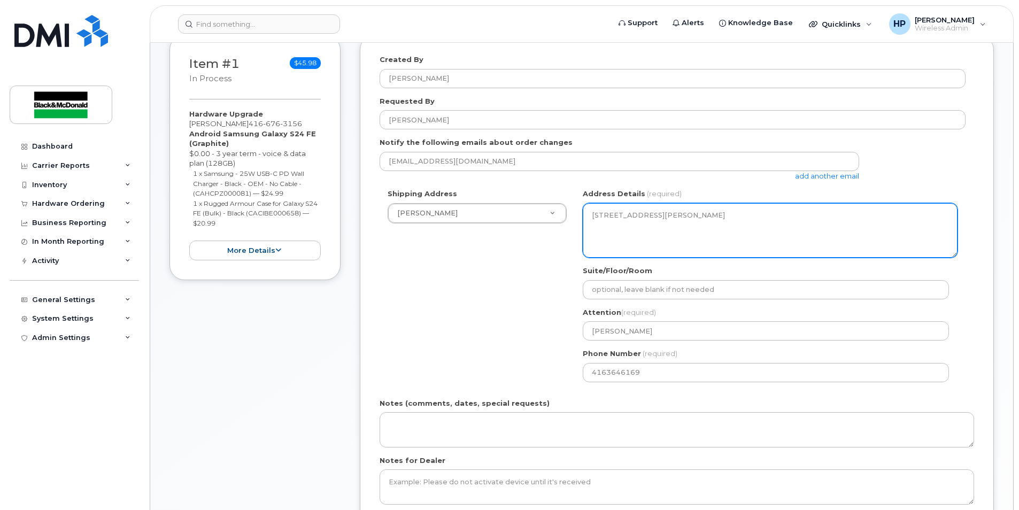
click at [605, 218] on textarea "75 Commerce Valley Dr E Thornhill Ontario L3T 7N9" at bounding box center [770, 230] width 375 height 55
click at [603, 219] on textarea "75 Commerce Valley Dr E Thornhill Ontario L3T 7N9" at bounding box center [770, 230] width 375 height 55
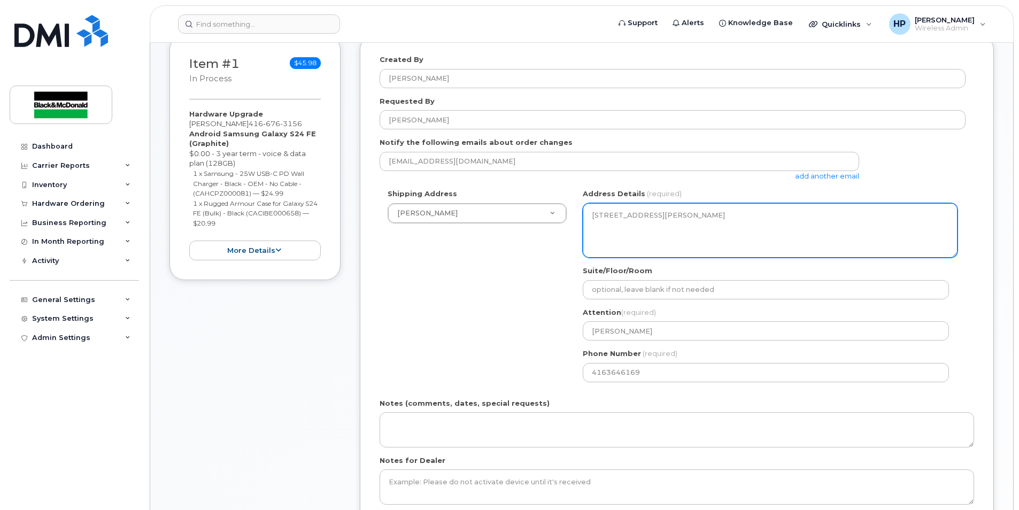
drag, startPoint x: 603, startPoint y: 219, endPoint x: 702, endPoint y: 230, distance: 100.1
click at [702, 230] on textarea "75 Commerce Valley Dr E Thornhill Ontario L3T 7N9" at bounding box center [770, 230] width 375 height 55
drag, startPoint x: 702, startPoint y: 230, endPoint x: 630, endPoint y: 231, distance: 72.7
click at [630, 231] on textarea "75 Commerce Valley Dr E Thornhill Ontario L3T 7N9" at bounding box center [770, 230] width 375 height 55
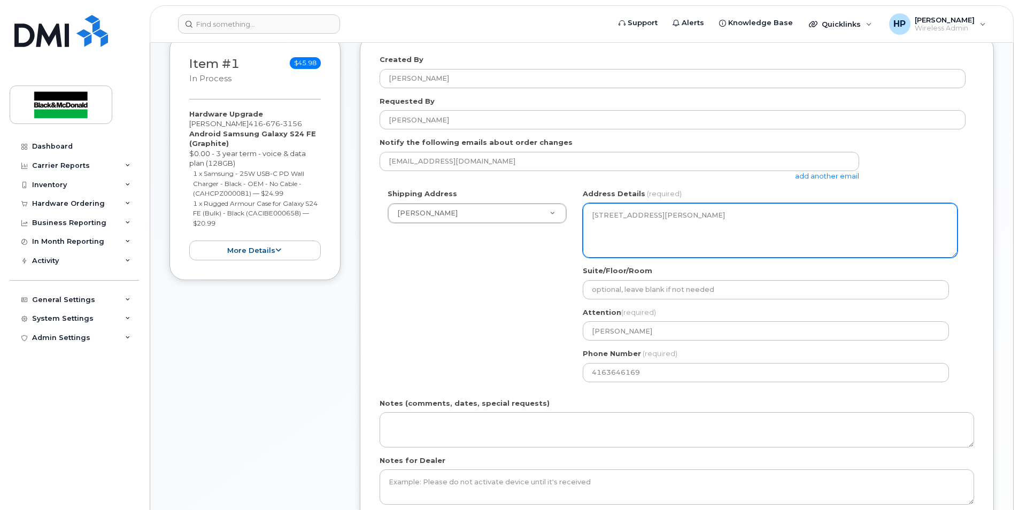
click at [629, 231] on textarea "75 Commerce Valley Dr E Thornhill Ontario L3T 7N9" at bounding box center [770, 230] width 375 height 55
click at [628, 230] on textarea "75 Commerce Valley Dr E Thornhill Ontario L3T 7N9" at bounding box center [770, 230] width 375 height 55
click at [628, 229] on textarea "75 Commerce Valley Dr E Thornhill Ontario L3T 7N9" at bounding box center [770, 230] width 375 height 55
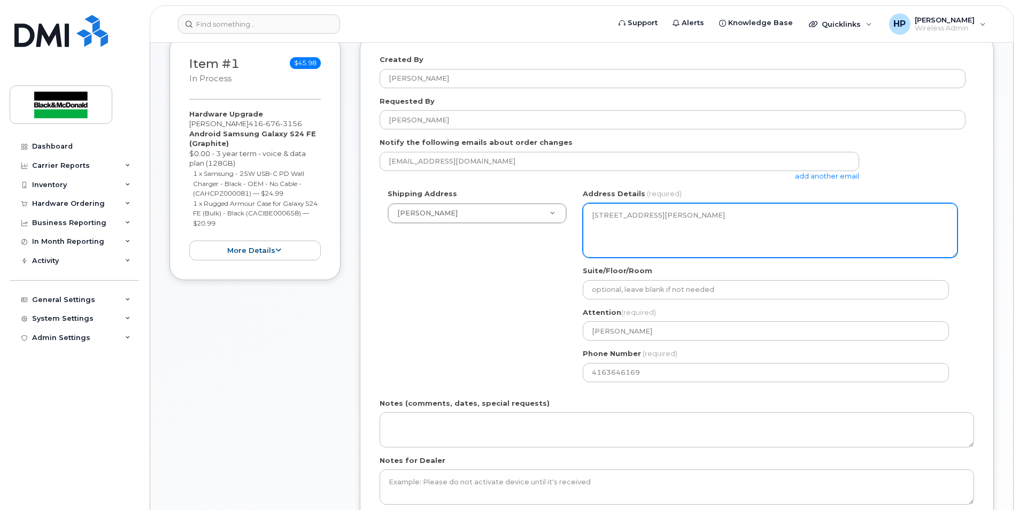
click at [628, 229] on textarea "75 Commerce Valley Dr E Thornhill Ontario L3T 7N9" at bounding box center [770, 230] width 375 height 55
drag, startPoint x: 628, startPoint y: 229, endPoint x: 723, endPoint y: 235, distance: 94.8
click at [723, 235] on textarea "75 Commerce Valley Dr E Thornhill Ontario L3T 7N9" at bounding box center [770, 230] width 375 height 55
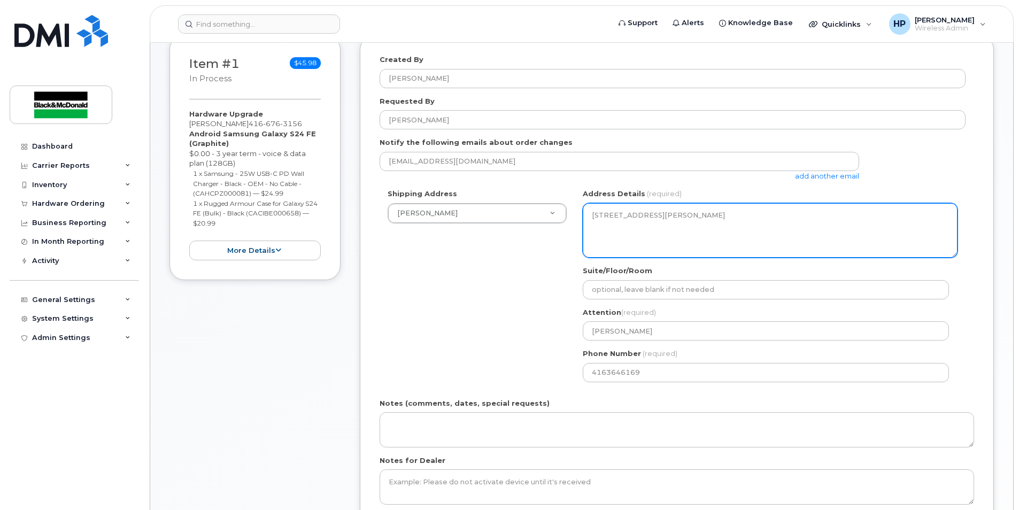
click at [722, 235] on textarea "75 Commerce Valley Dr E Thornhill Ontario L3T 7N9" at bounding box center [770, 230] width 375 height 55
drag, startPoint x: 588, startPoint y: 212, endPoint x: 681, endPoint y: 236, distance: 95.6
click at [681, 236] on textarea "75 Commerce Valley Dr E Thornhill Ontario L3T 7N9" at bounding box center [770, 230] width 375 height 55
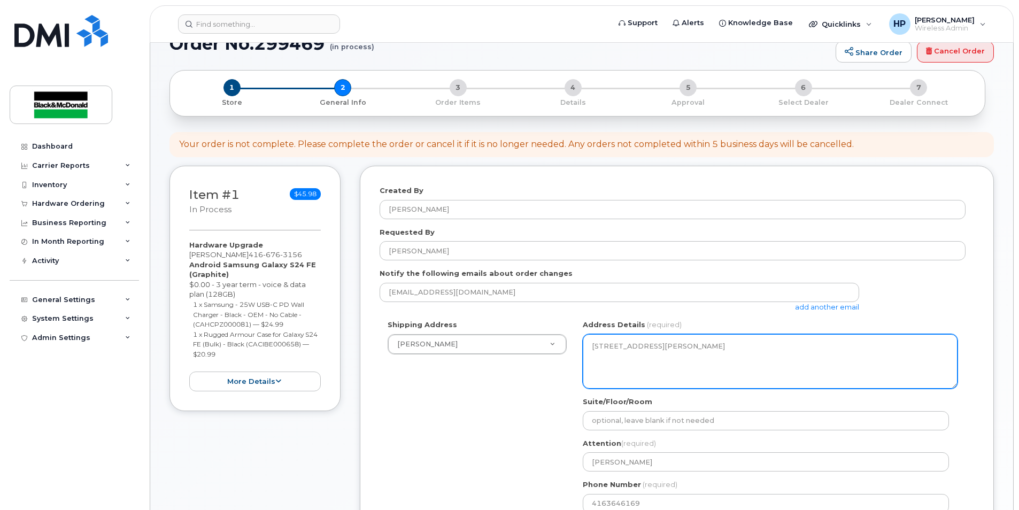
scroll to position [267, 0]
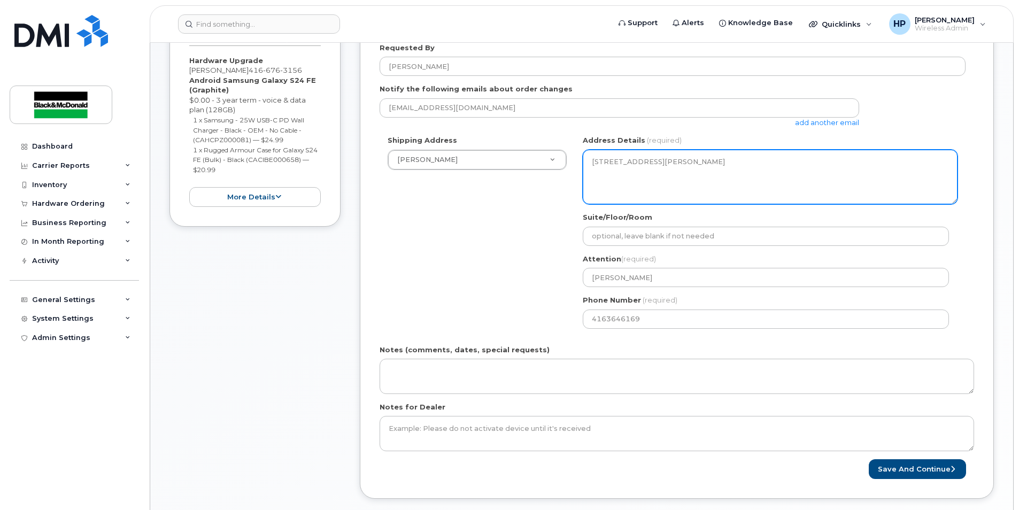
click at [600, 161] on textarea "75 Commerce Valley Dr E Thornhill Ontario L3T 7N9" at bounding box center [770, 177] width 375 height 55
click at [604, 160] on textarea "75 Commerce Valley Dr E Thornhill Ontario L3T 7N9" at bounding box center [770, 177] width 375 height 55
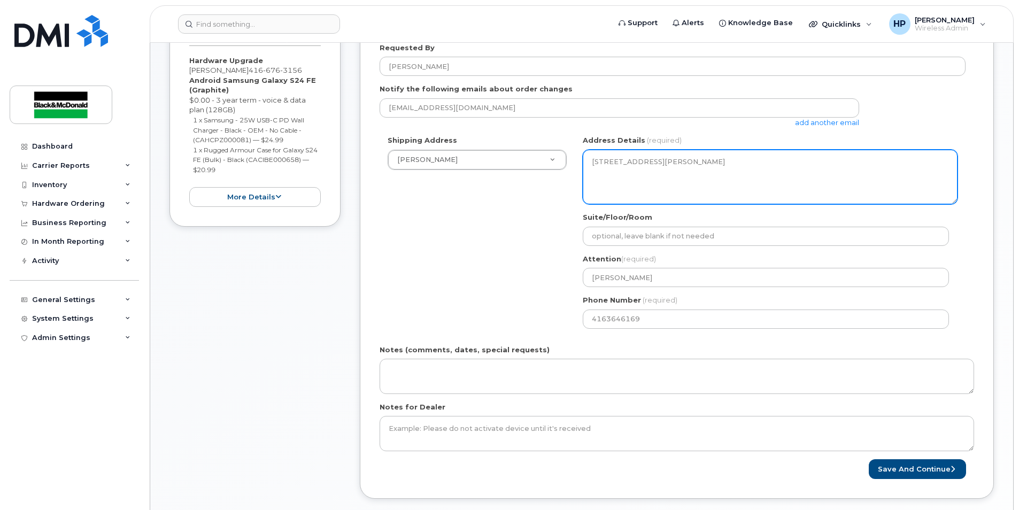
click at [604, 160] on textarea "75 Commerce Valley Dr E Thornhill Ontario L3T 7N9" at bounding box center [770, 177] width 375 height 55
drag, startPoint x: 604, startPoint y: 160, endPoint x: 697, endPoint y: 168, distance: 93.9
click at [698, 168] on textarea "75 Commerce Valley Dr E Thornhill Ontario L3T 7N9" at bounding box center [770, 177] width 375 height 55
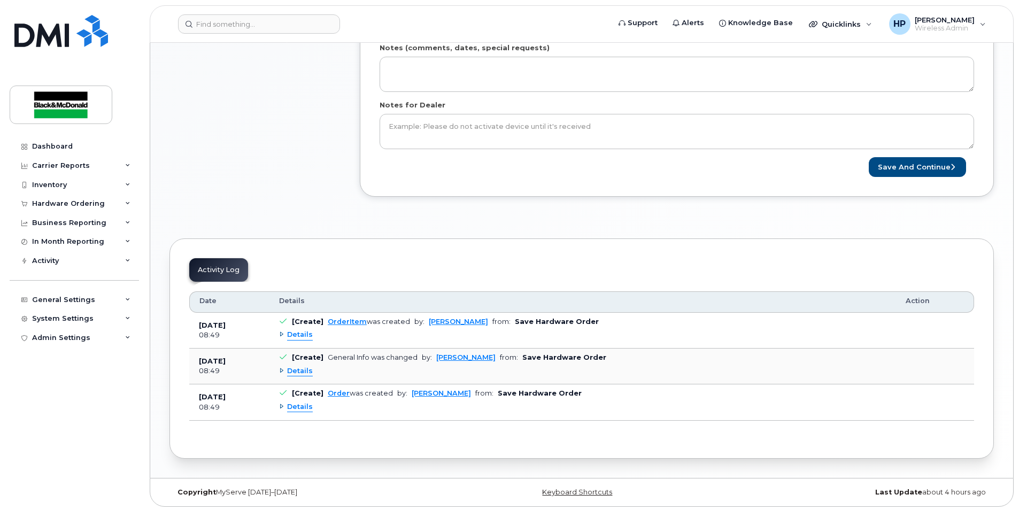
scroll to position [572, 0]
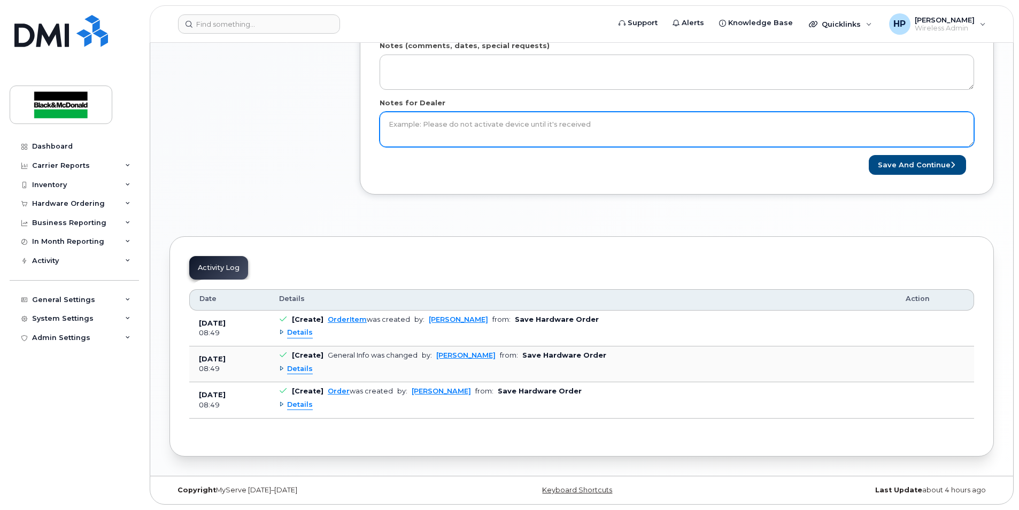
click at [423, 138] on textarea "Notes for Dealer" at bounding box center [677, 129] width 594 height 35
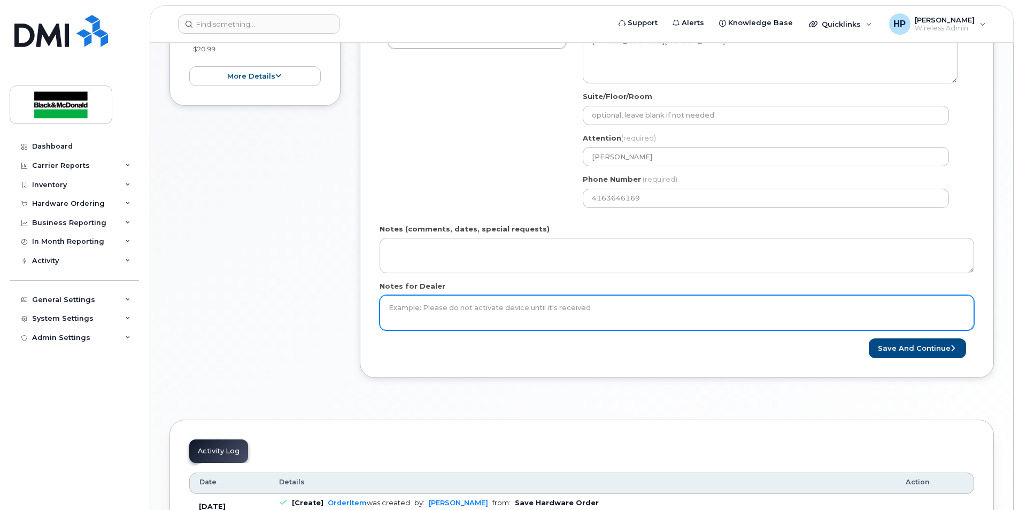
scroll to position [358, 0]
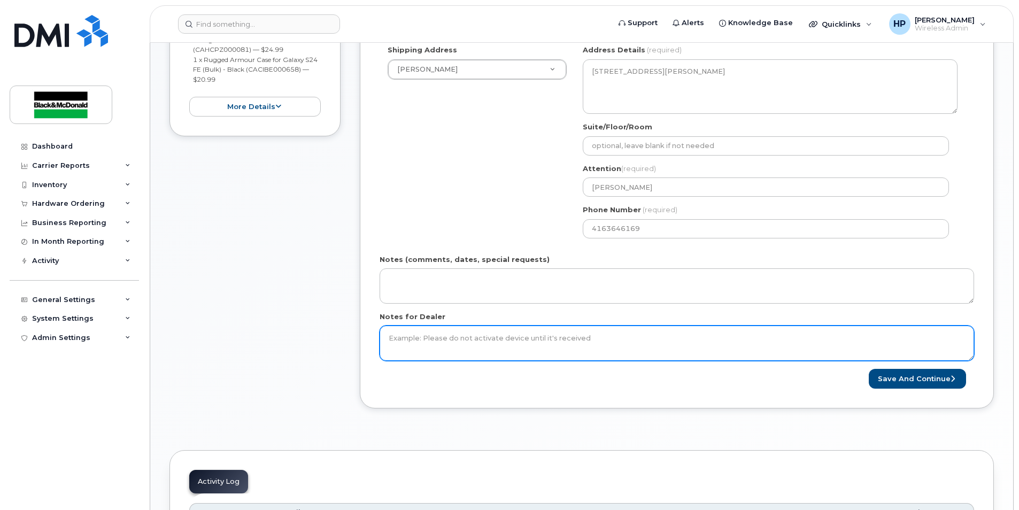
click at [445, 333] on textarea "Notes for Dealer" at bounding box center [677, 343] width 594 height 35
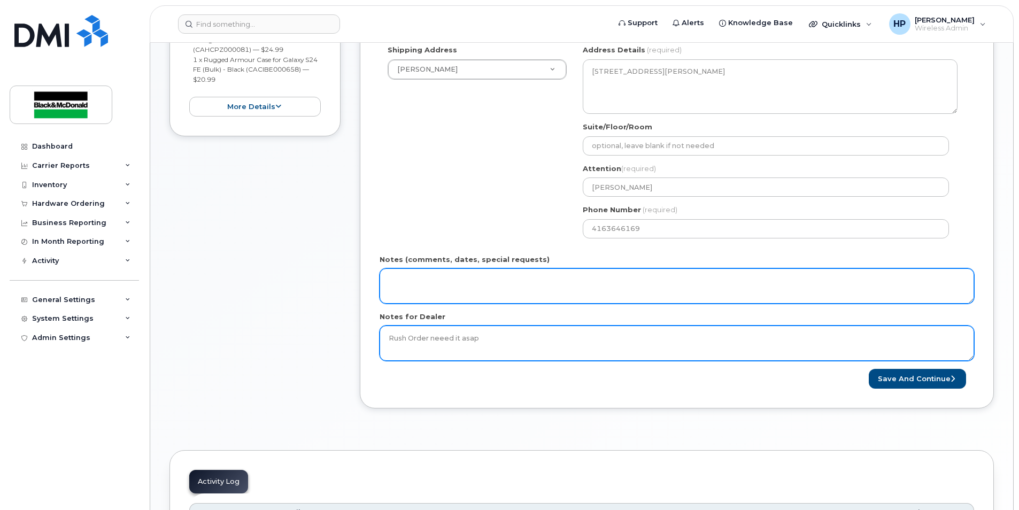
type textarea "Rush Order neeed it asap"
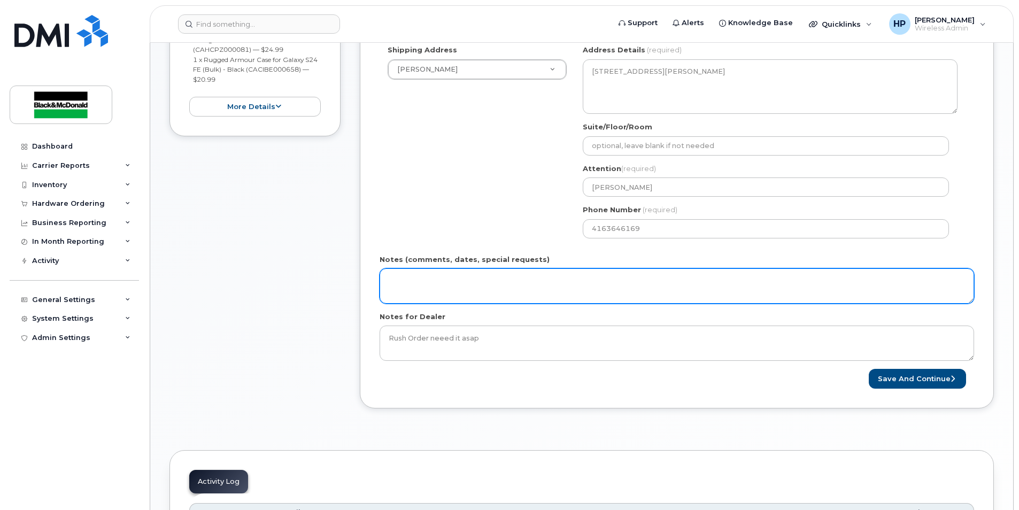
click at [457, 284] on textarea "Notes (comments, dates, special requests)" at bounding box center [677, 285] width 594 height 35
drag, startPoint x: 575, startPoint y: 277, endPoint x: 503, endPoint y: 277, distance: 71.6
click at [503, 277] on textarea "please deliver this to this address- 31 Pullman court" at bounding box center [677, 285] width 594 height 35
paste textarea "blackandmcdonald.com Black & McDonald 31 Pullman Court, Toronto ON M1X 1E4 ·"
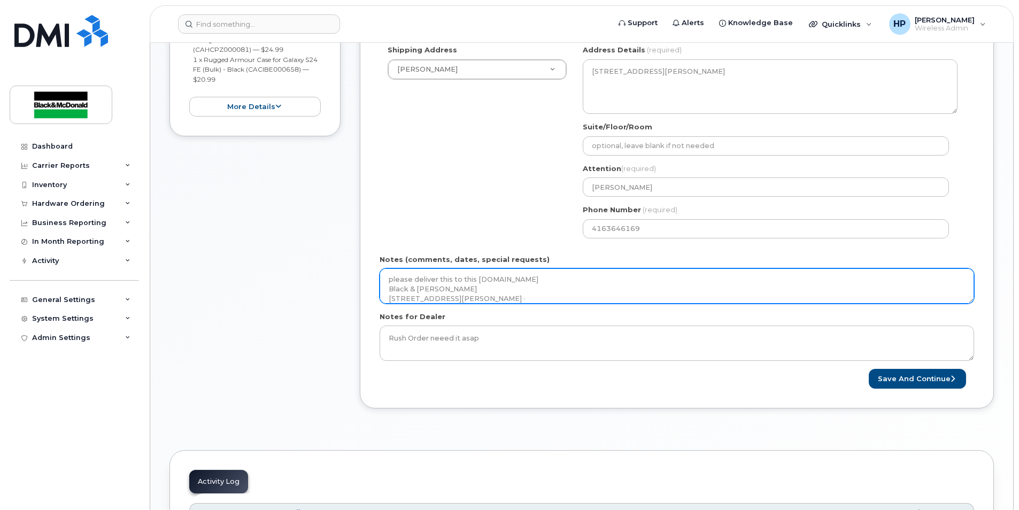
click at [600, 283] on textarea "please deliver this to this address-blackandmcdonald.com Black & McDonald 31 Pu…" at bounding box center [677, 285] width 594 height 35
click at [535, 289] on textarea "please deliver this to this address Black & McDonald 31 Pullman Court, Toronto …" at bounding box center [677, 285] width 594 height 35
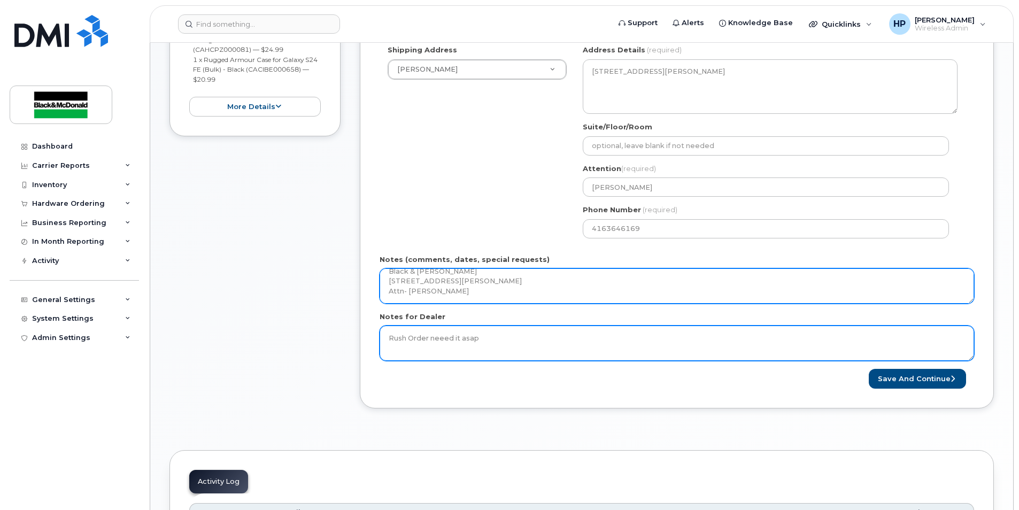
type textarea "please deliver this to this address Black & McDonald 31 Pullman Court, Toronto …"
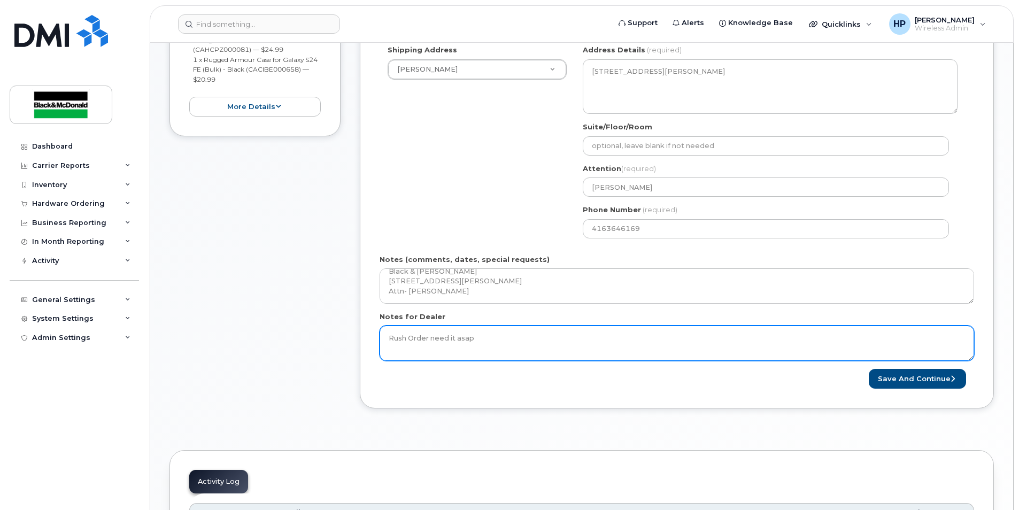
click at [492, 338] on textarea "Rush Order need it asap" at bounding box center [677, 343] width 594 height 35
type textarea "Rush Order need it asap"
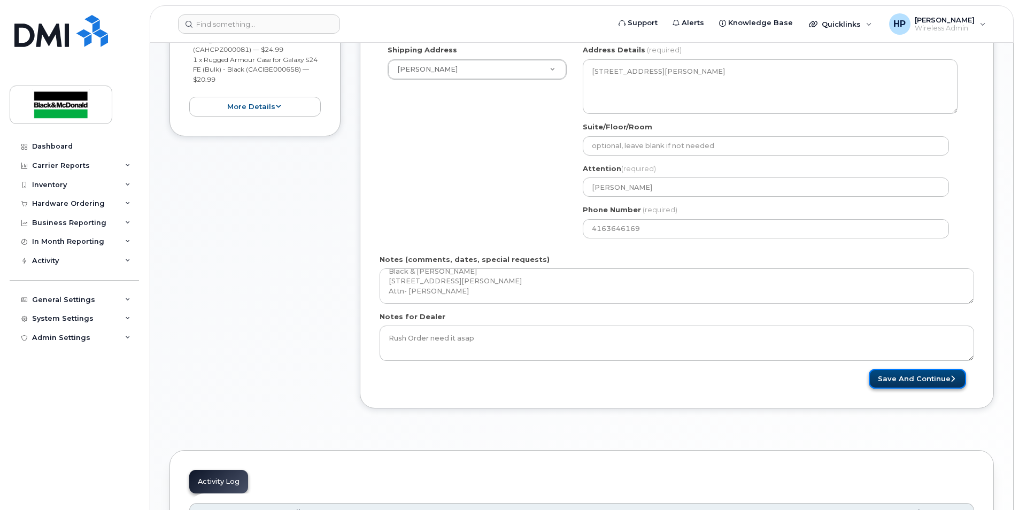
click at [934, 384] on button "Save and Continue" at bounding box center [917, 379] width 97 height 20
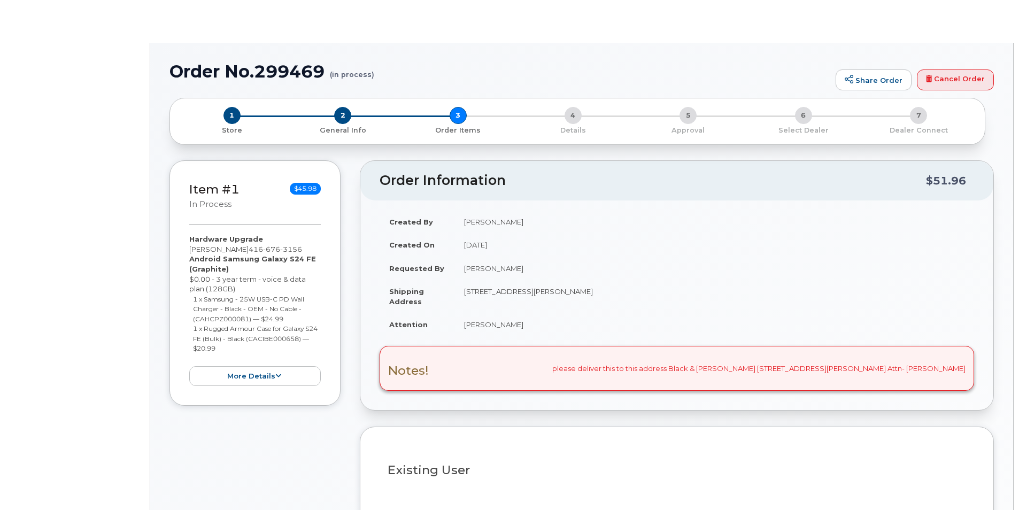
type input "[PERSON_NAME]"
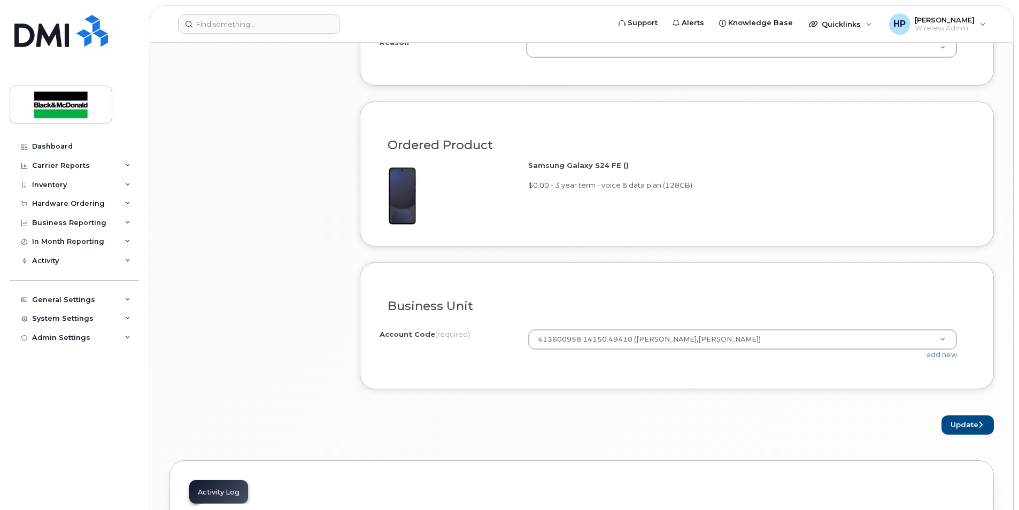
scroll to position [802, 0]
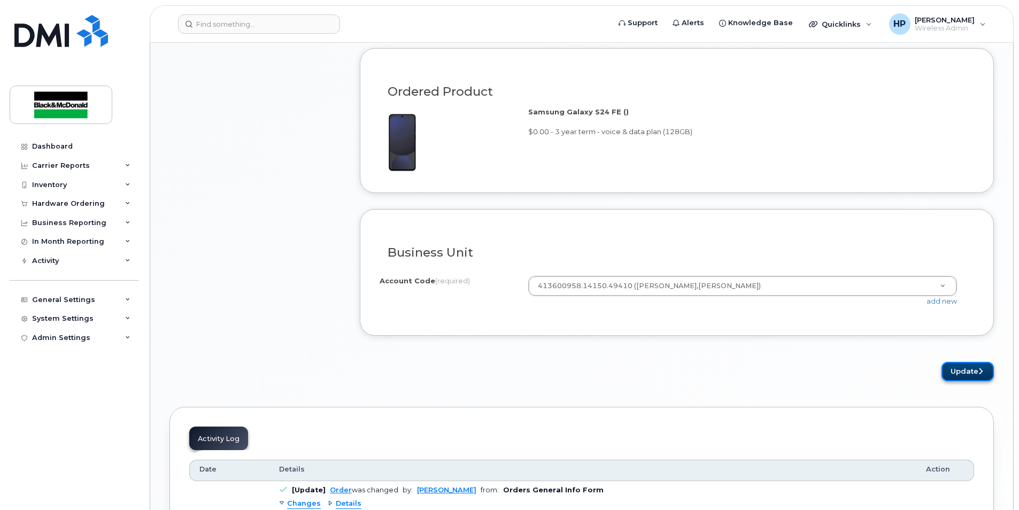
click at [974, 374] on button "Update" at bounding box center [967, 372] width 52 height 20
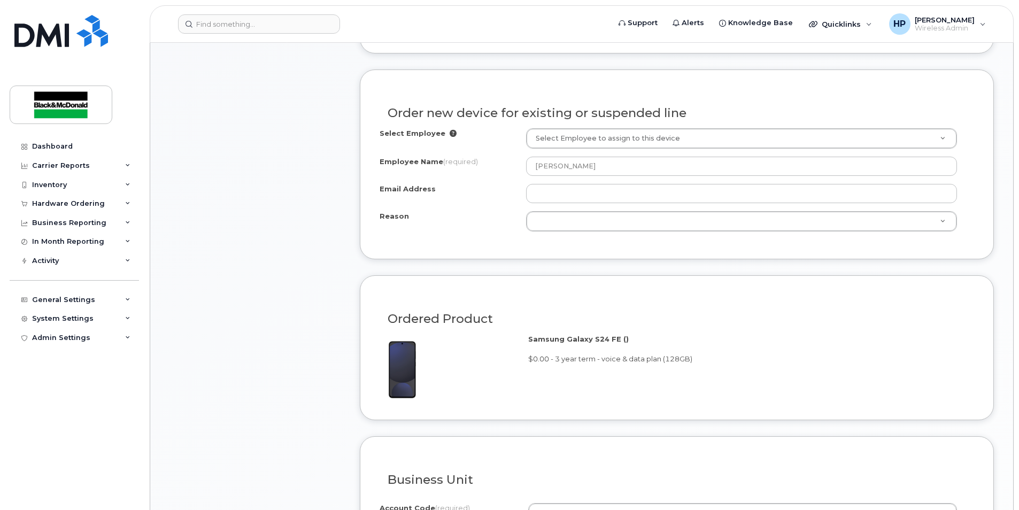
scroll to position [519, 0]
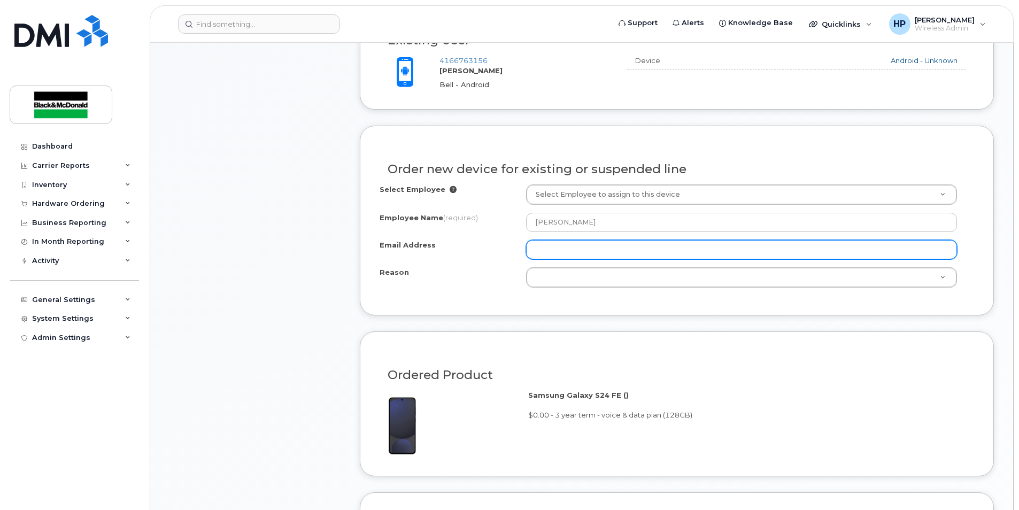
click at [598, 249] on input "Email Address" at bounding box center [741, 249] width 431 height 19
type input "hapatel@blackandmcdonald.com"
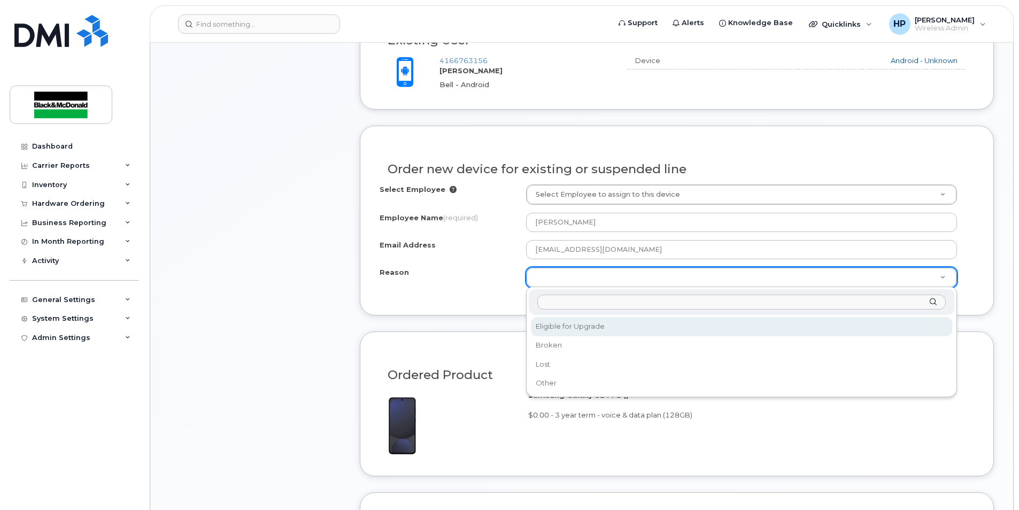
select select "eligible_for_upgrade"
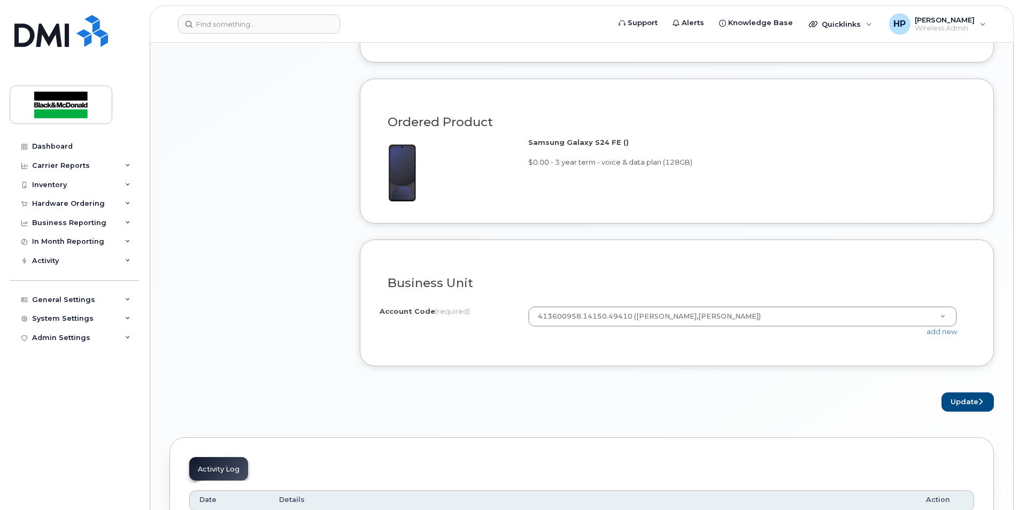
scroll to position [786, 0]
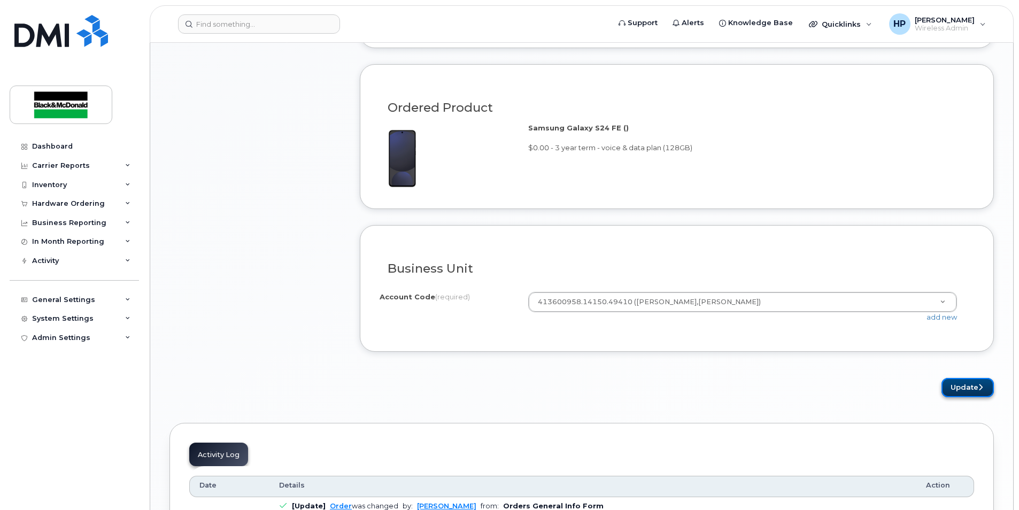
click at [967, 388] on button "Update" at bounding box center [967, 388] width 52 height 20
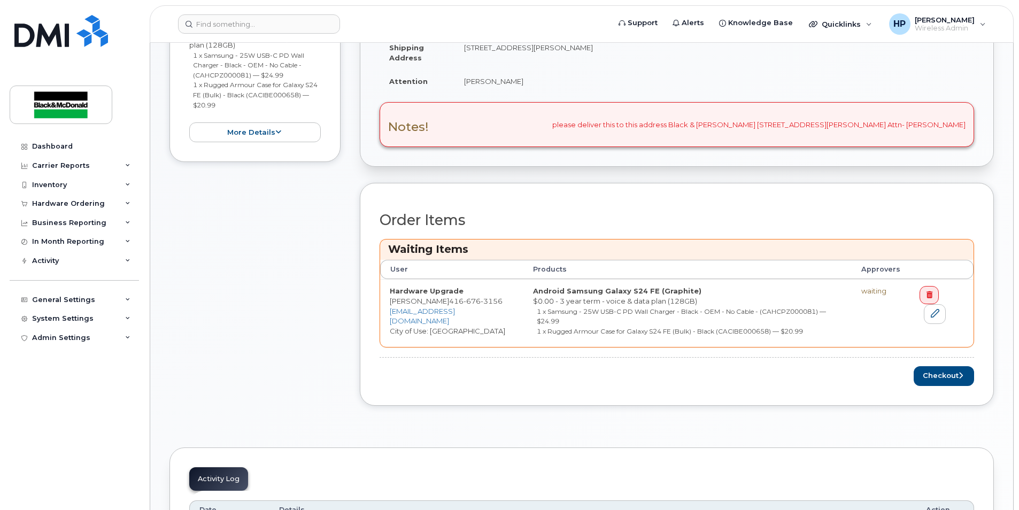
scroll to position [535, 0]
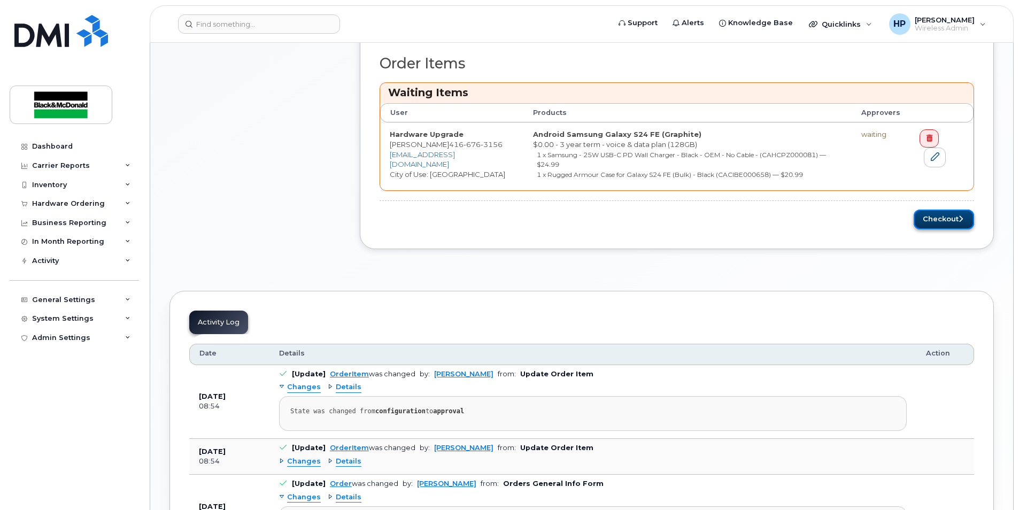
click at [947, 219] on button "Checkout" at bounding box center [944, 220] width 60 height 20
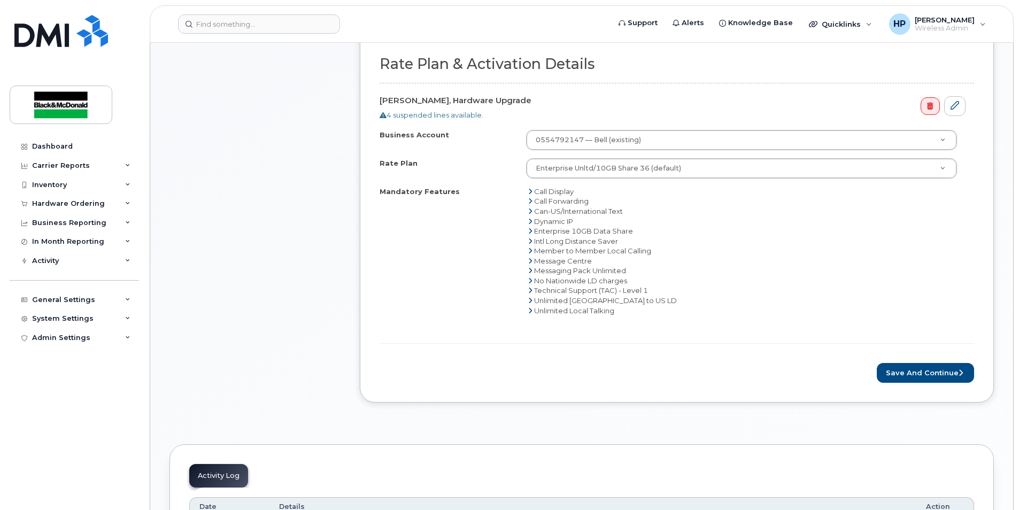
scroll to position [481, 0]
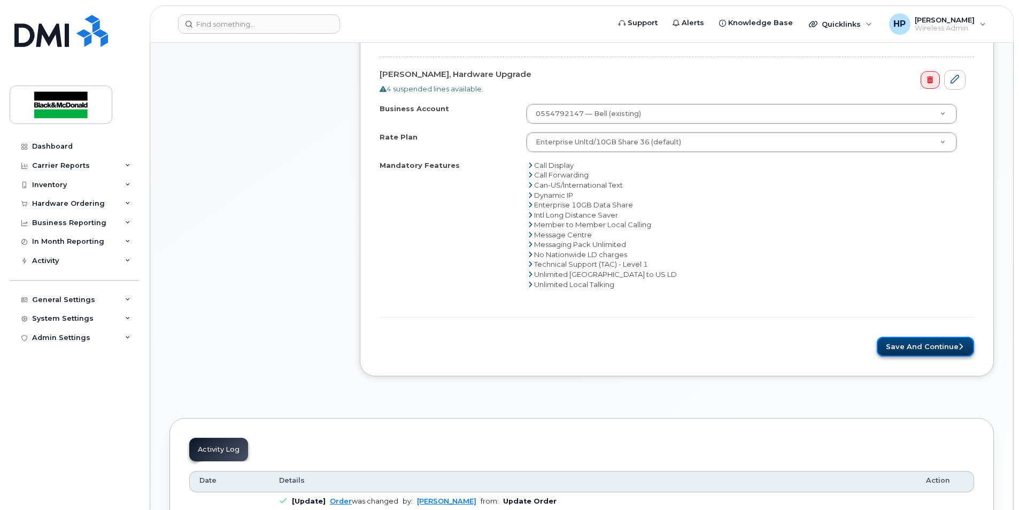
click at [902, 349] on button "Save and Continue" at bounding box center [925, 347] width 97 height 20
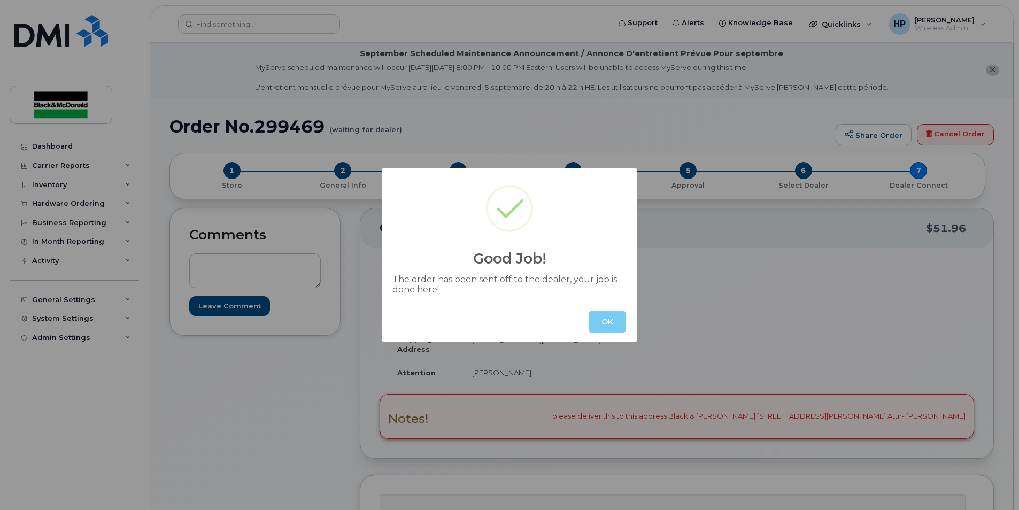
click at [614, 320] on button "OK" at bounding box center [607, 321] width 37 height 21
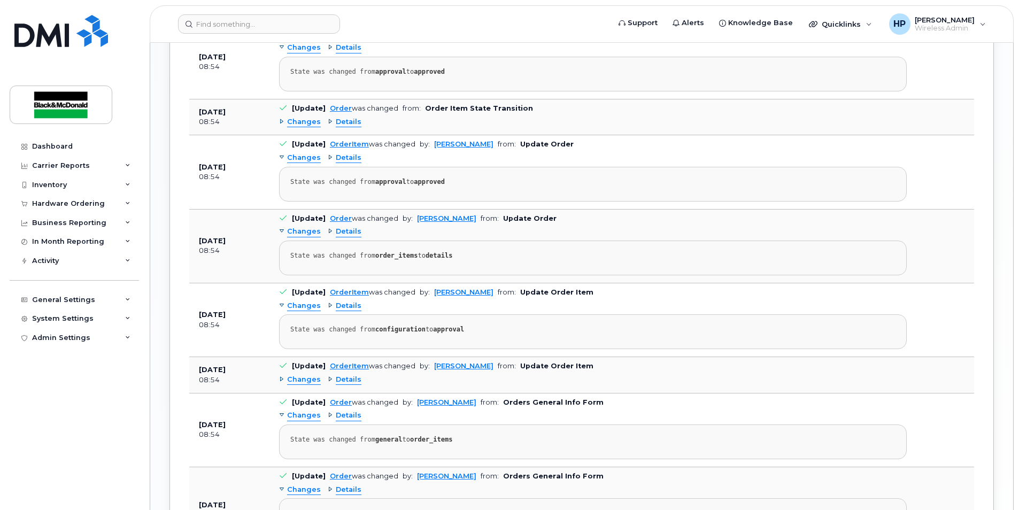
scroll to position [802, 0]
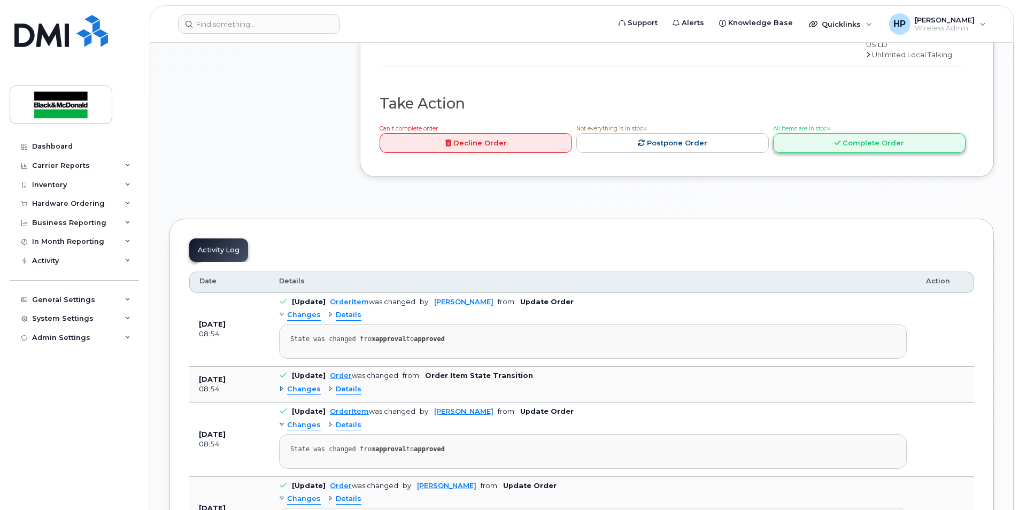
click at [821, 153] on link "Complete Order" at bounding box center [869, 143] width 192 height 20
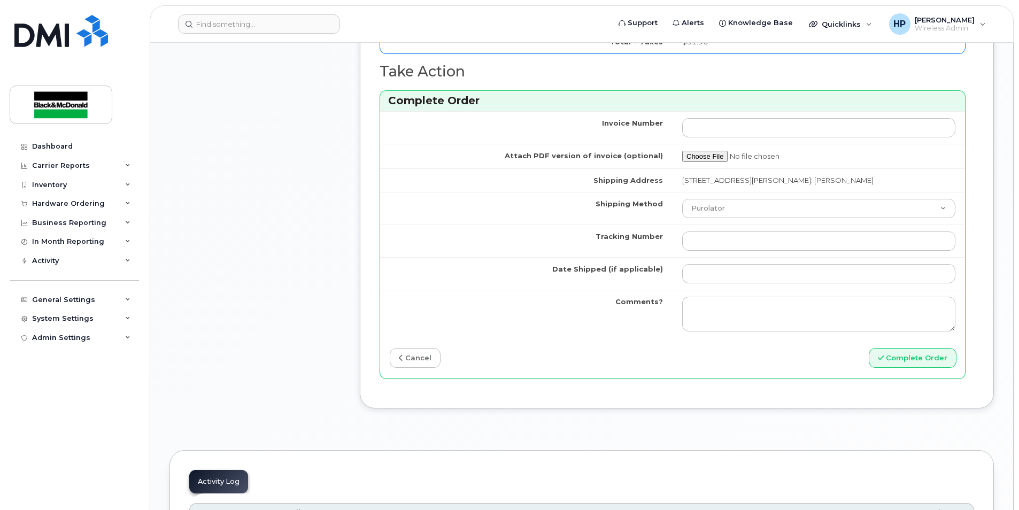
scroll to position [1016, 0]
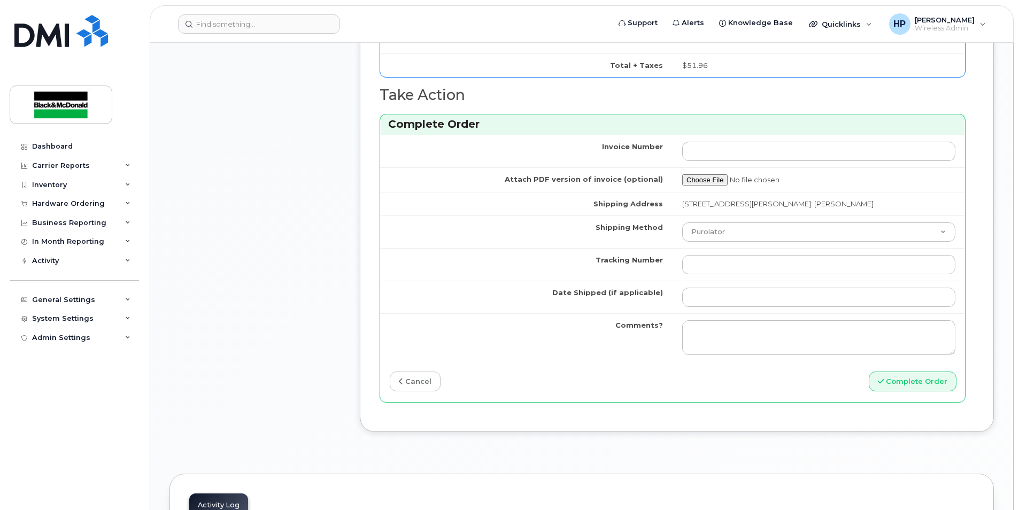
click at [421, 391] on link "cancel" at bounding box center [415, 382] width 51 height 20
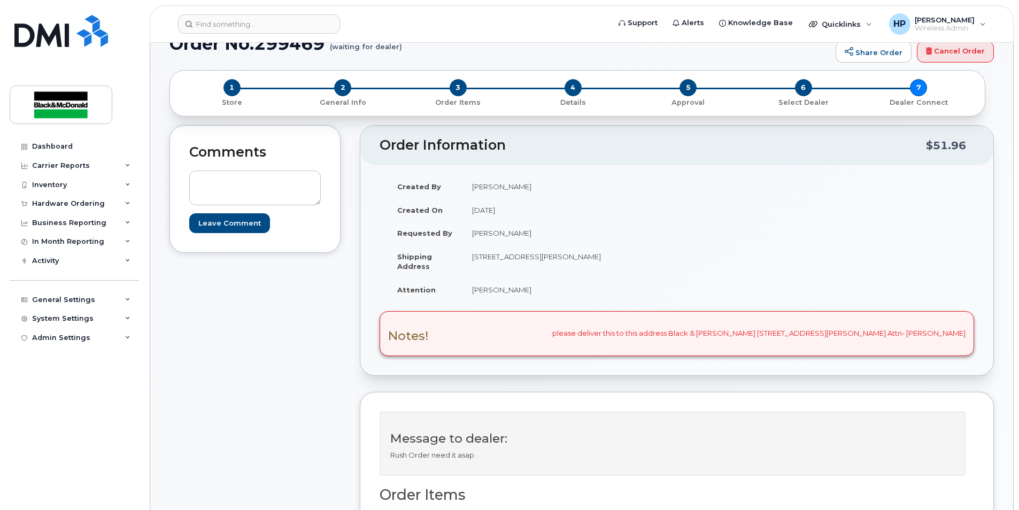
scroll to position [0, 0]
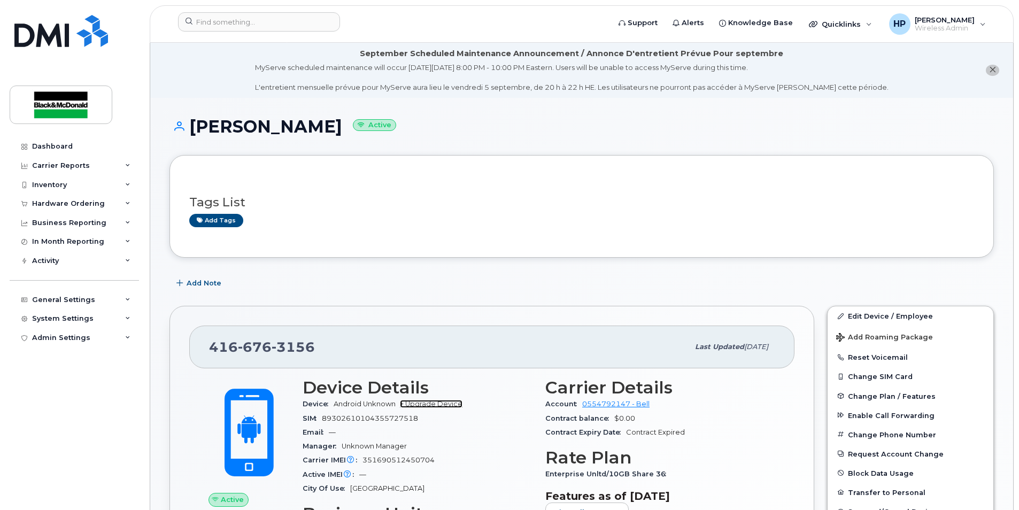
click at [415, 401] on link "+ Upgrade Device" at bounding box center [431, 404] width 63 height 8
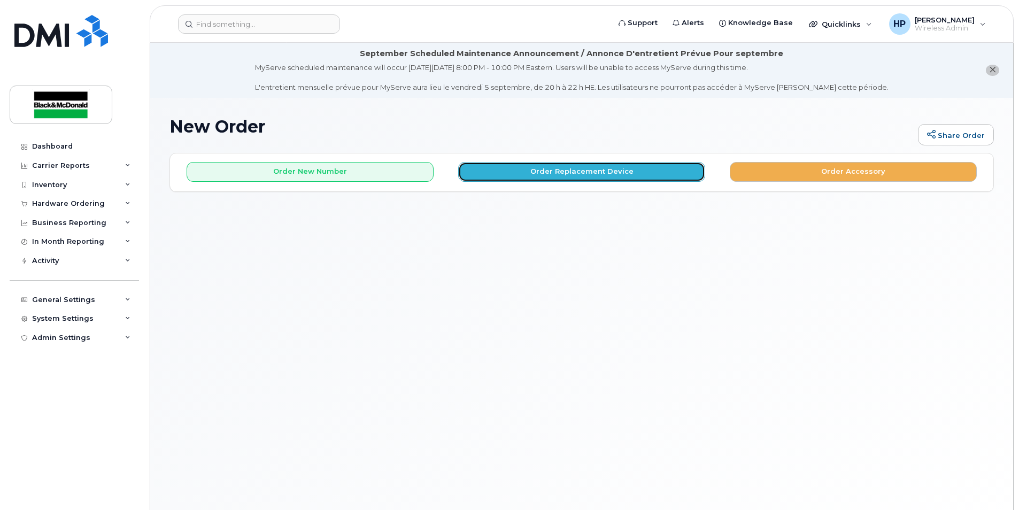
click at [555, 165] on button "Order Replacement Device" at bounding box center [581, 172] width 247 height 20
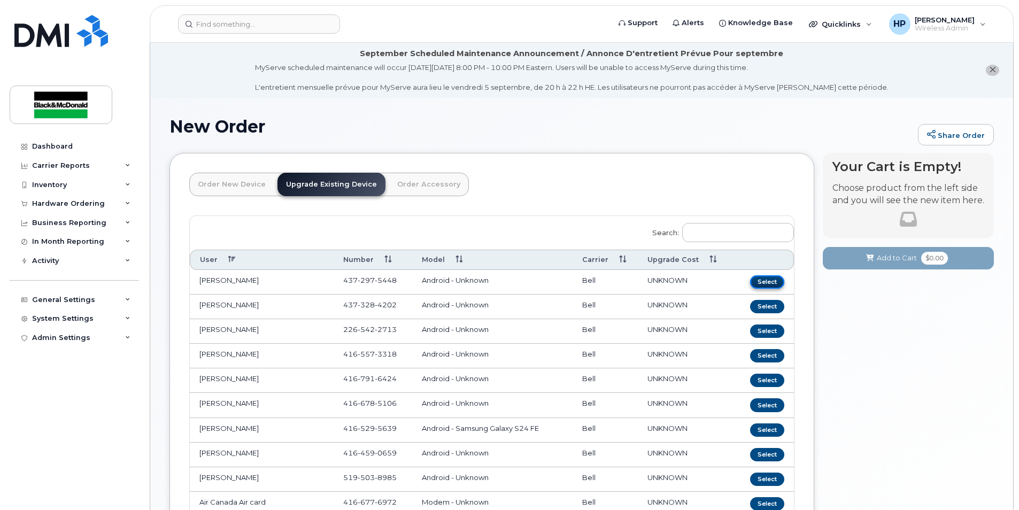
click at [767, 288] on button "Select" at bounding box center [767, 281] width 34 height 13
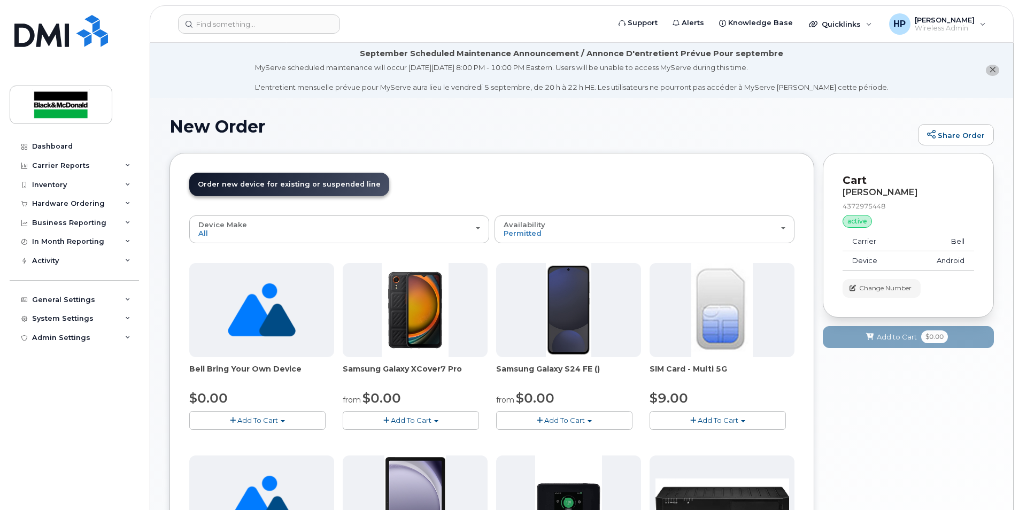
click at [987, 67] on button "close notification" at bounding box center [992, 70] width 13 height 11
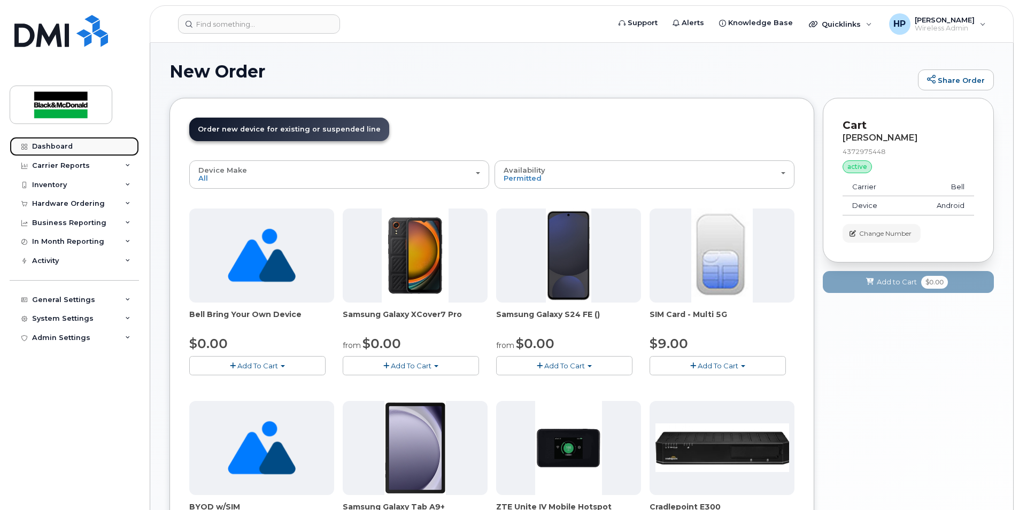
click at [66, 145] on div "Dashboard" at bounding box center [52, 146] width 41 height 9
